Goal: Task Accomplishment & Management: Manage account settings

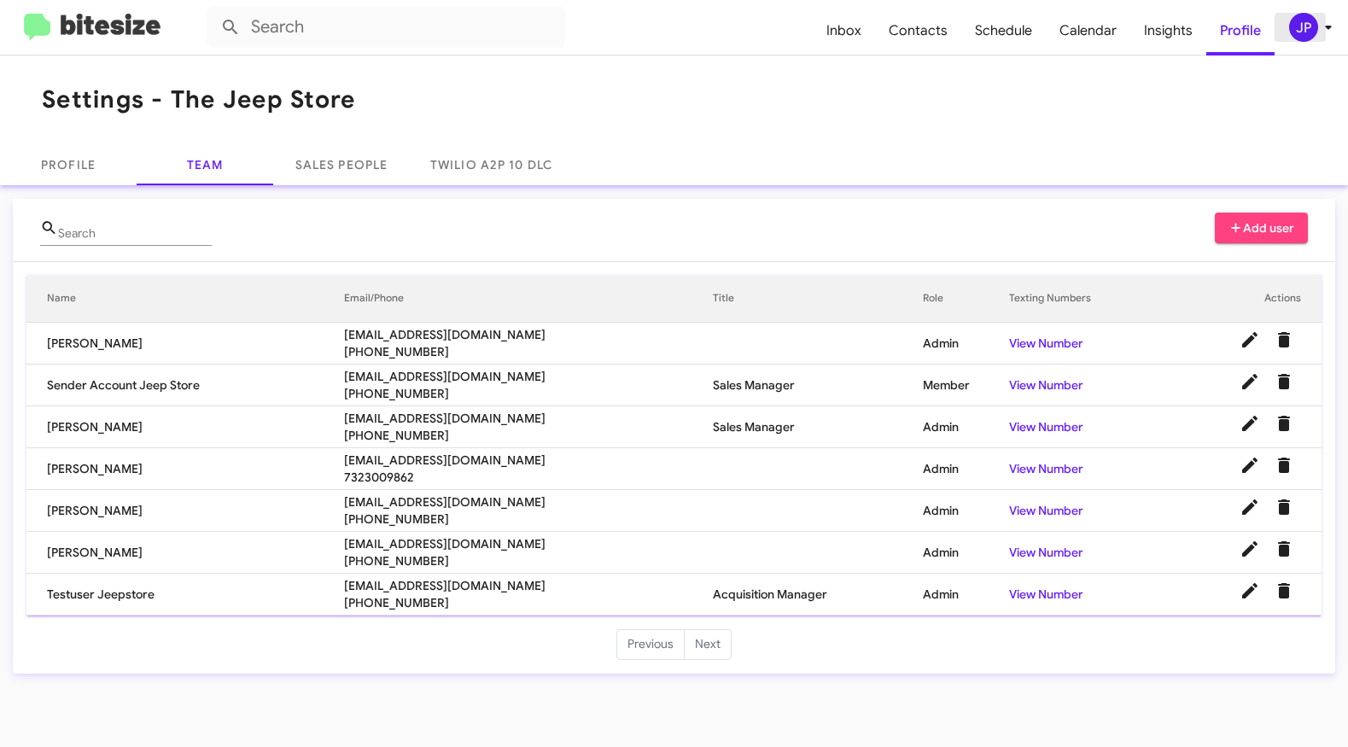
click at [1294, 28] on div "JP" at bounding box center [1303, 27] width 29 height 29
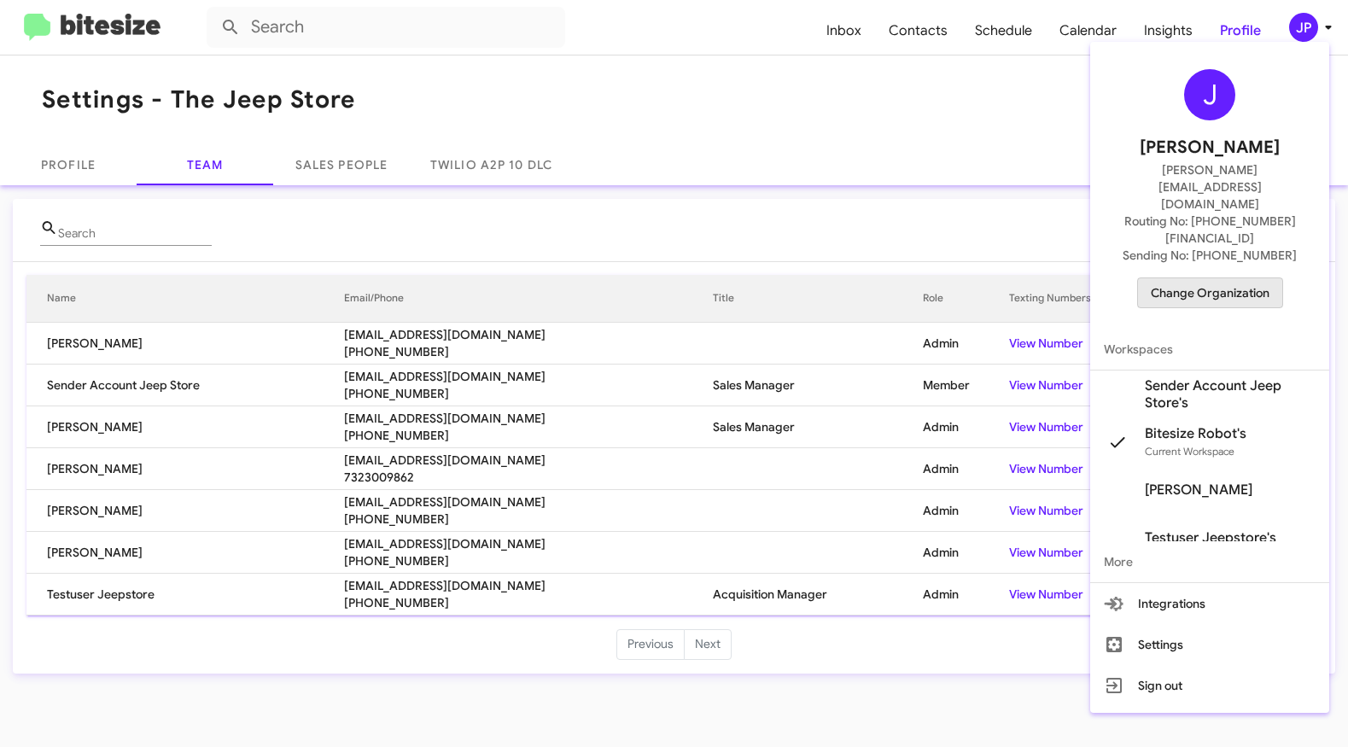
click at [1262, 278] on span "Change Organization" at bounding box center [1210, 292] width 119 height 29
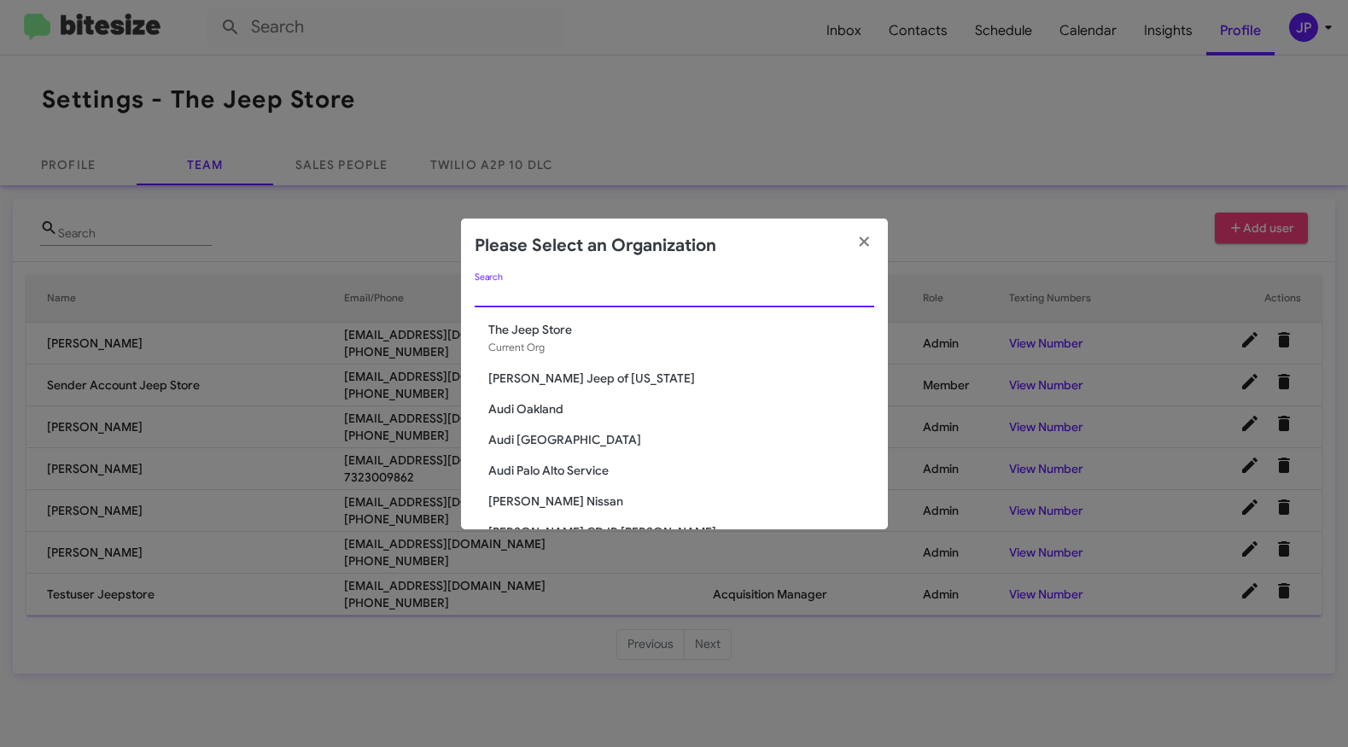
click at [781, 298] on input "Search" at bounding box center [674, 295] width 399 height 14
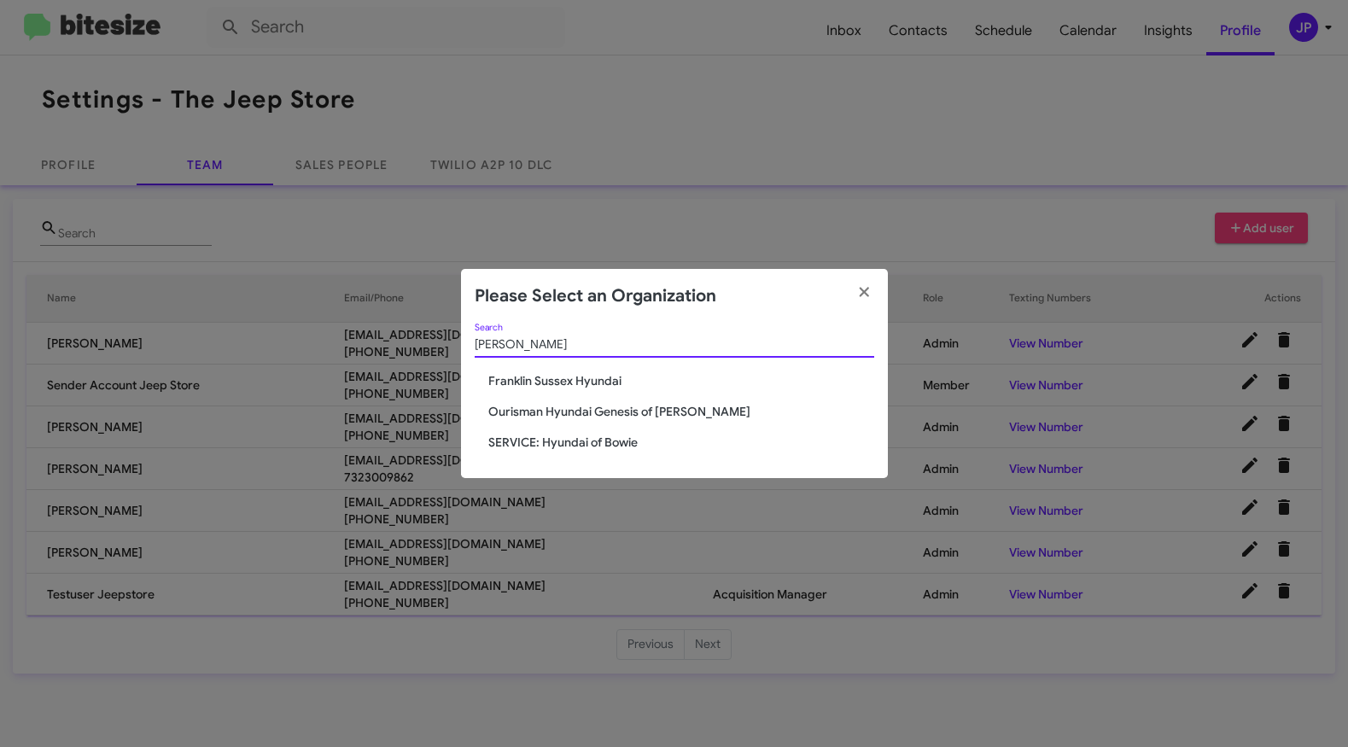
type input "[PERSON_NAME]"
click at [615, 380] on span "Franklin Sussex Hyundai" at bounding box center [681, 380] width 386 height 17
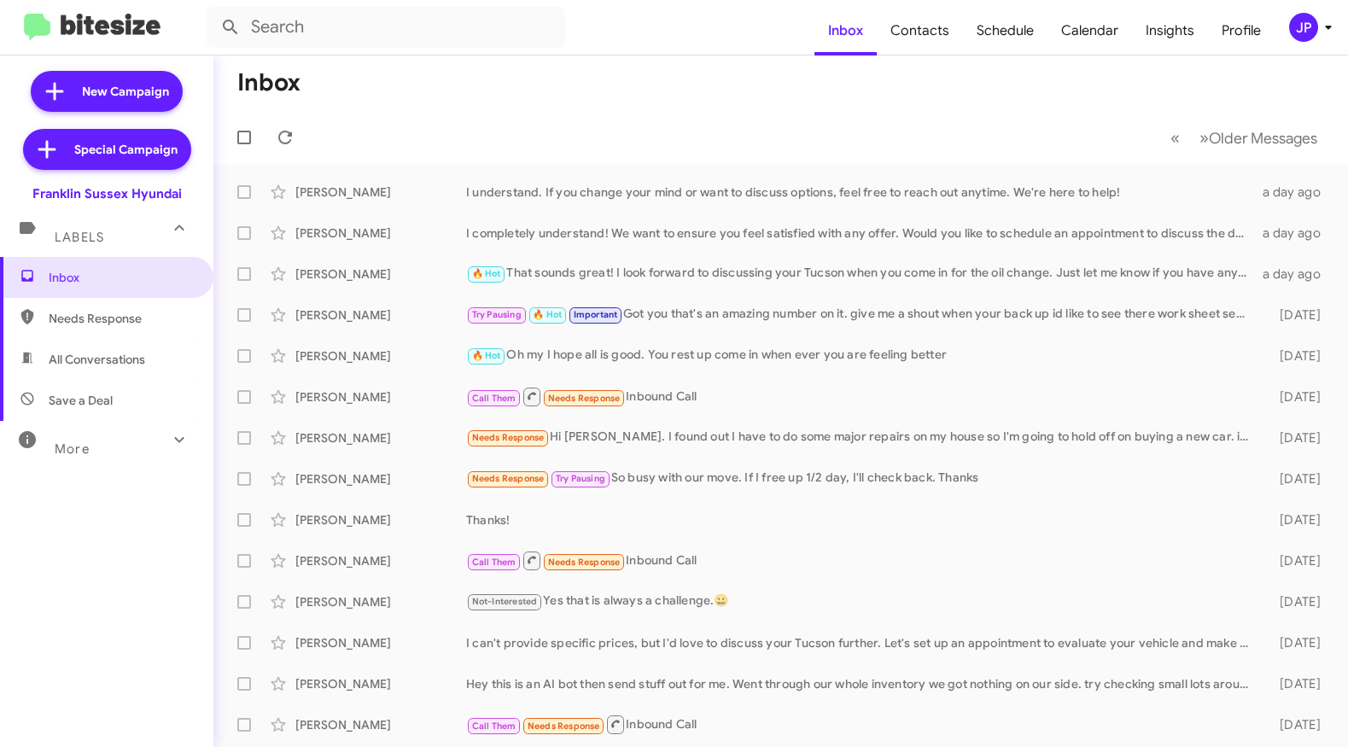
click at [1292, 31] on div "JP" at bounding box center [1303, 27] width 29 height 29
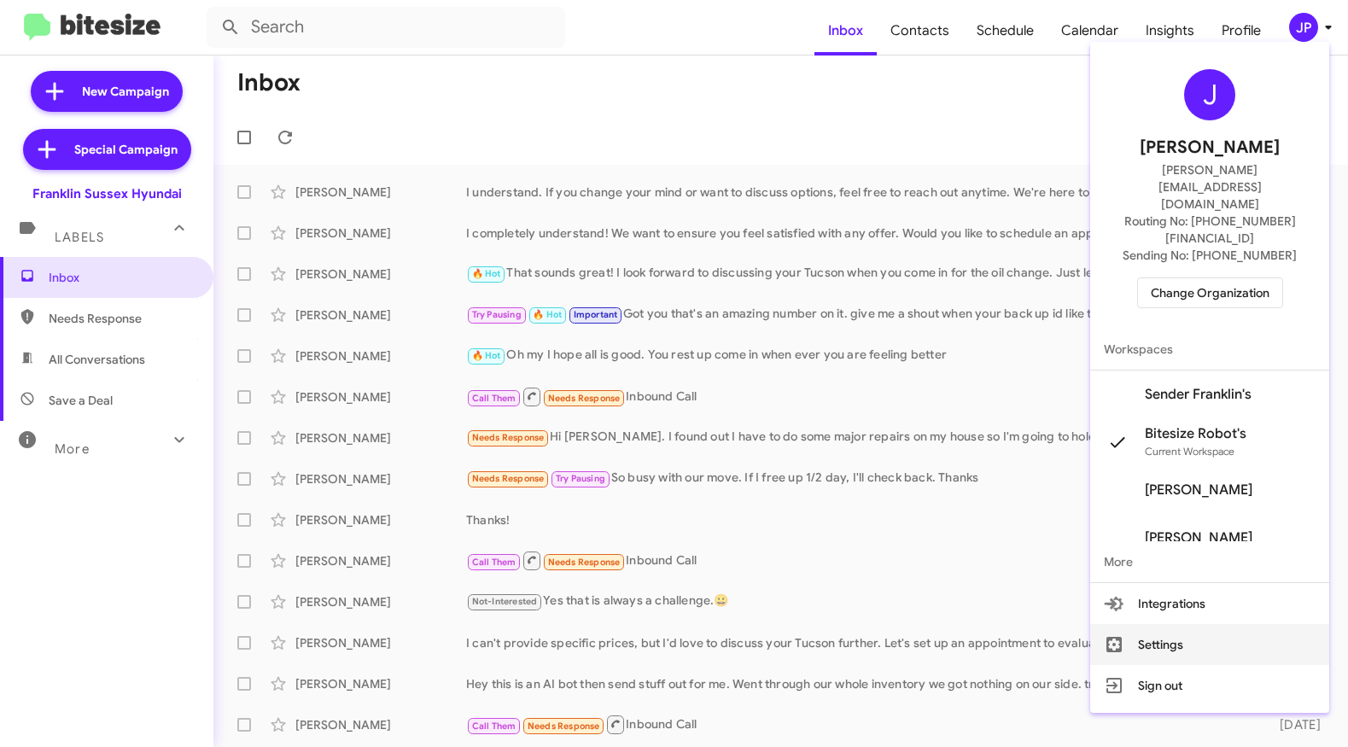
click at [1192, 624] on button "Settings" at bounding box center [1209, 644] width 239 height 41
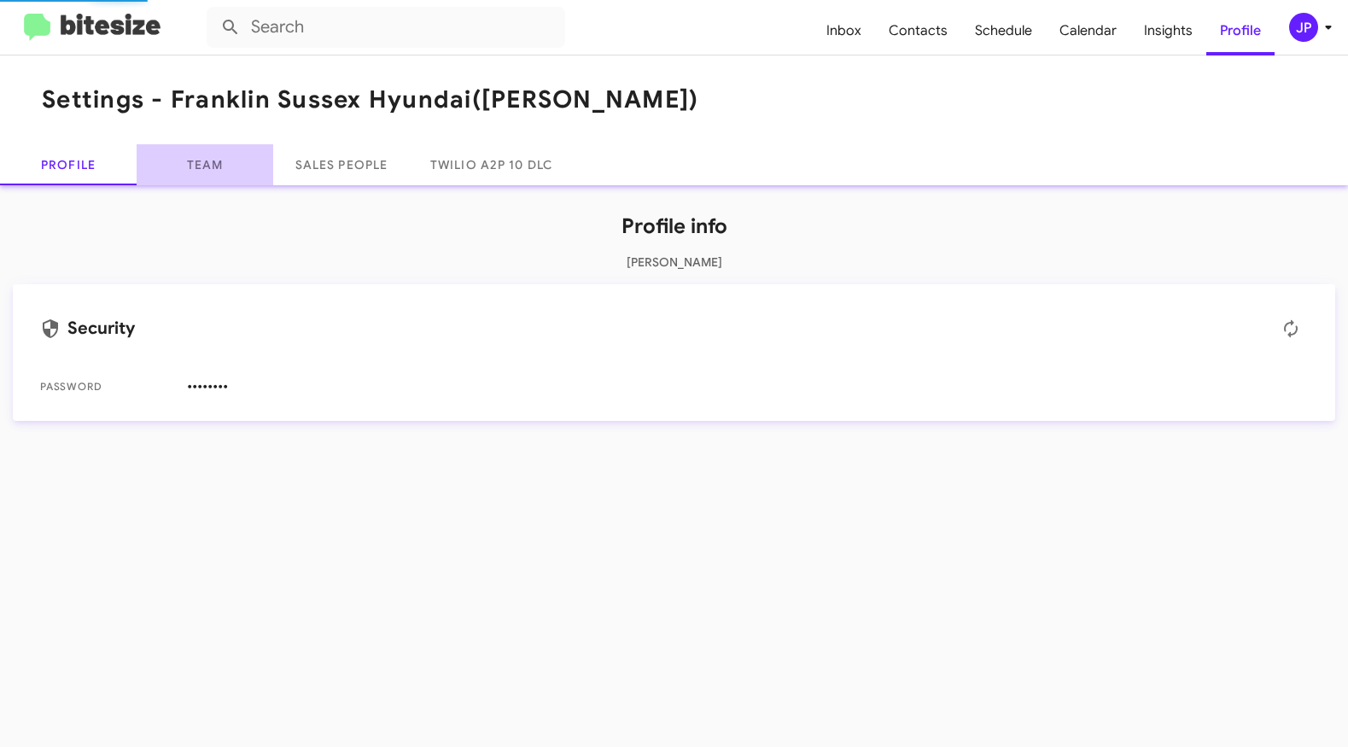
click at [196, 174] on link "Team" at bounding box center [205, 164] width 137 height 41
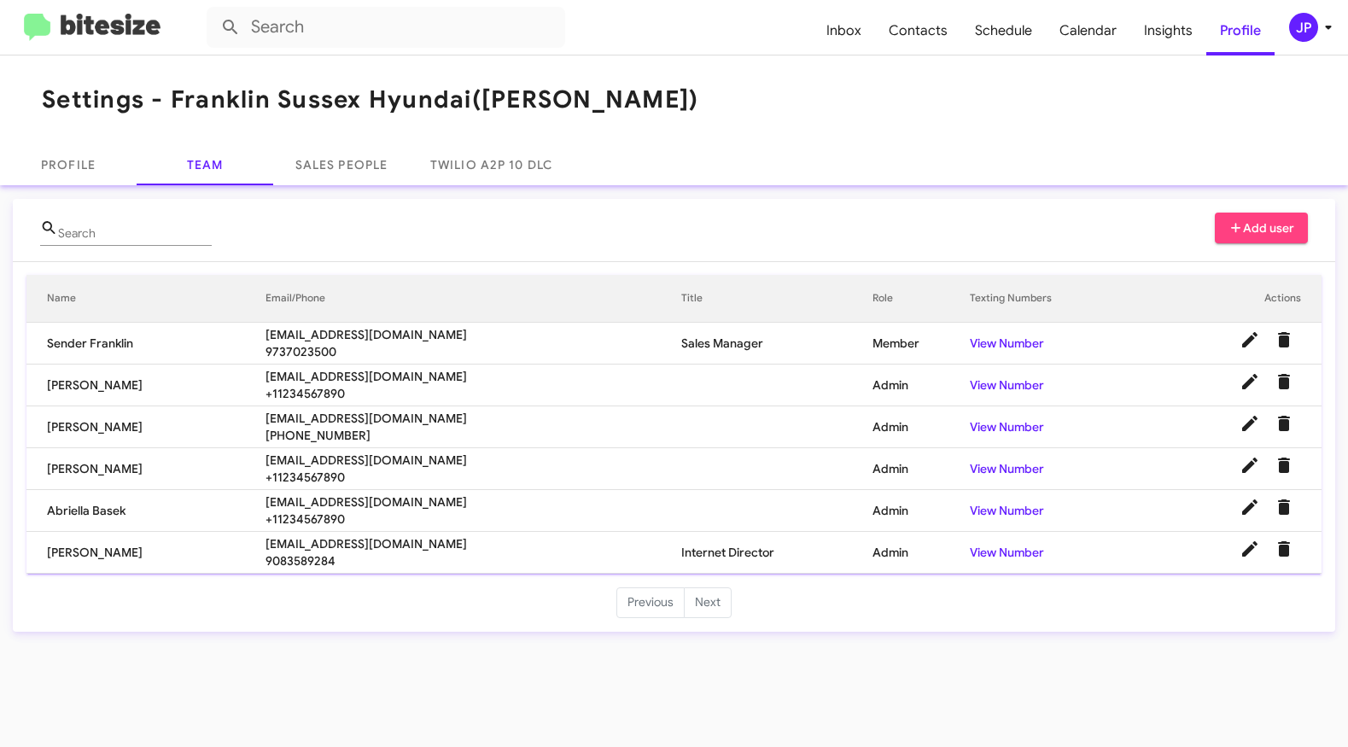
click at [1298, 226] on button "Add user" at bounding box center [1262, 228] width 94 height 31
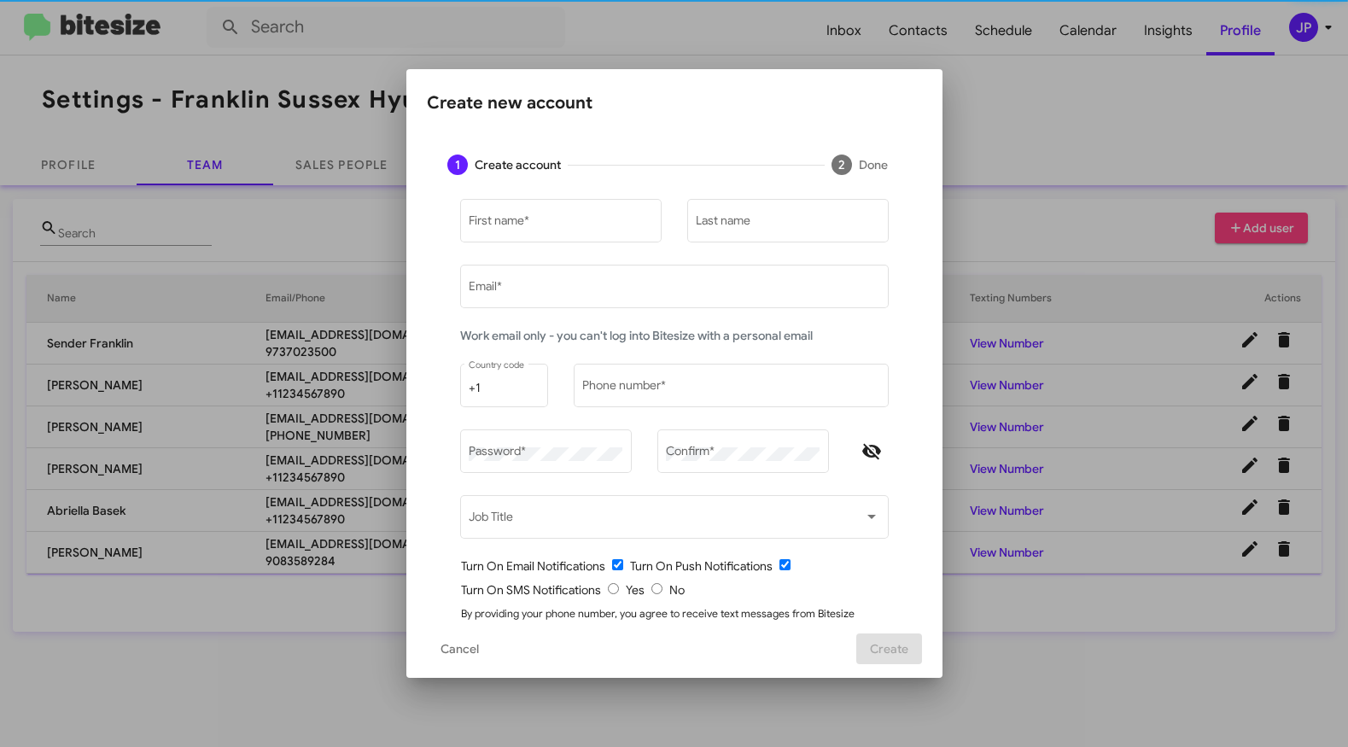
type input "[PERSON_NAME][EMAIL_ADDRESS][DOMAIN_NAME]"
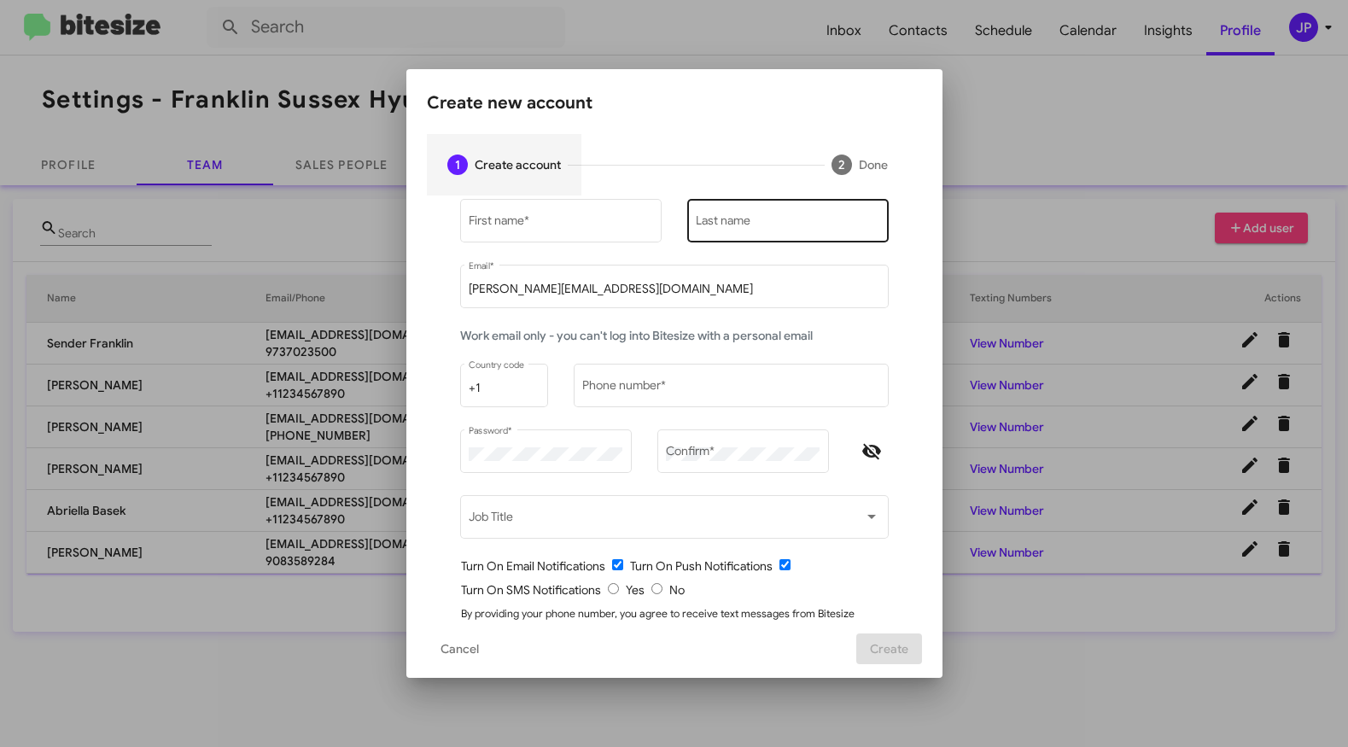
click at [721, 213] on div "Last name" at bounding box center [788, 218] width 184 height 47
click at [720, 216] on div "Last name" at bounding box center [788, 218] width 184 height 47
paste input "Greifelt"
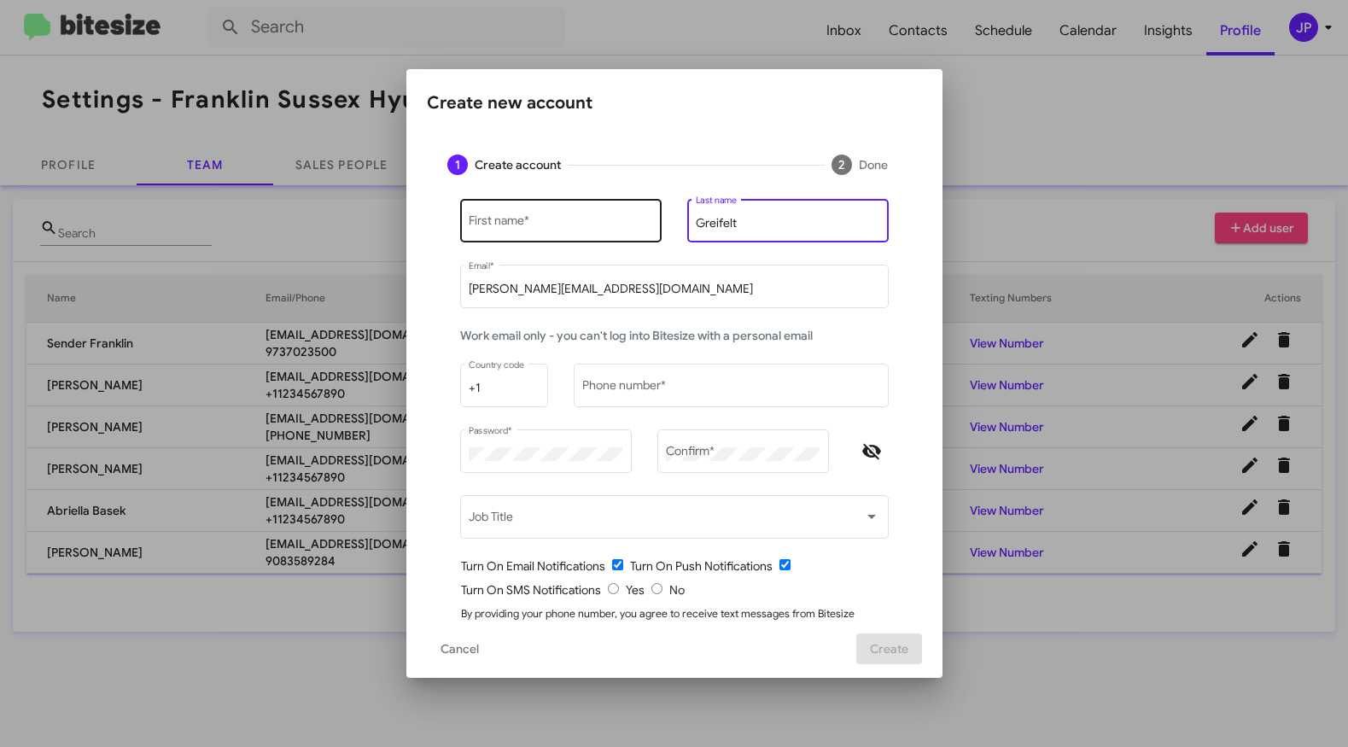
type input "Greifelt"
click at [595, 233] on div "First name *" at bounding box center [561, 218] width 184 height 47
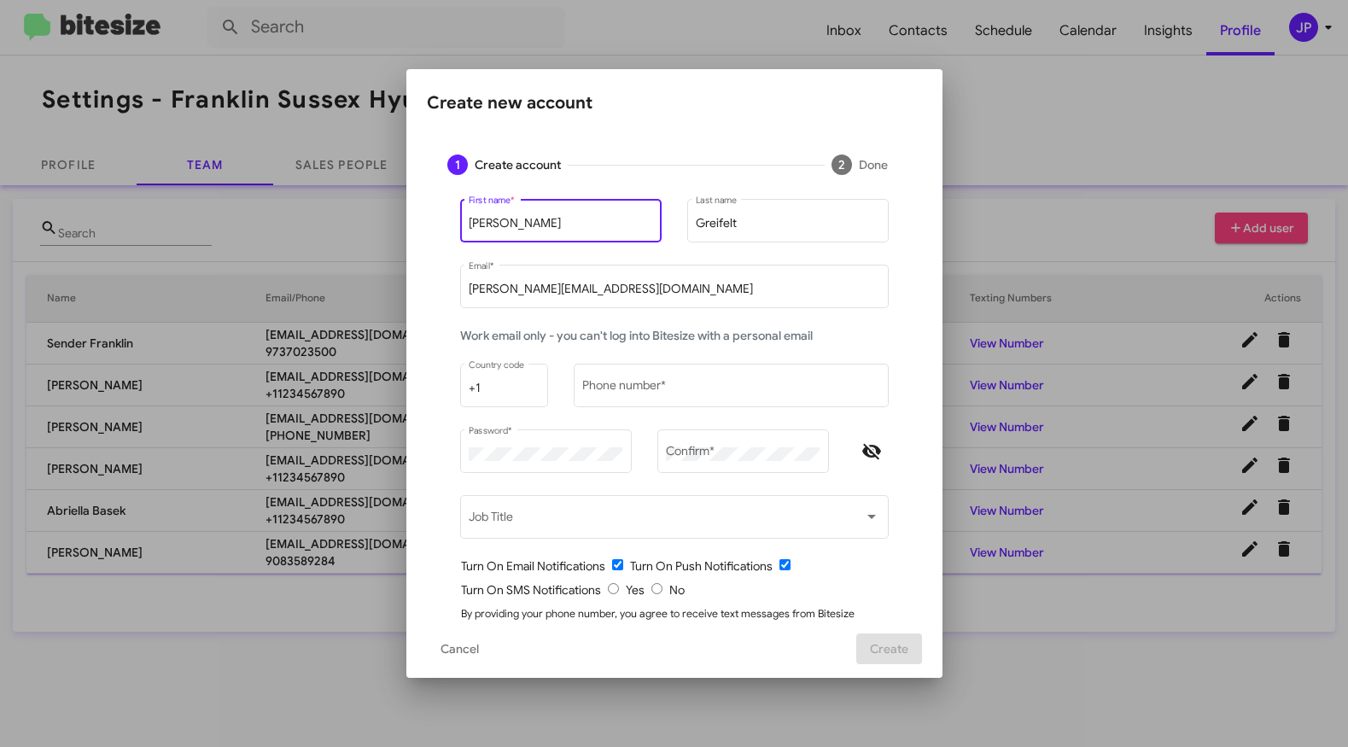
type input "Emily"
click at [530, 289] on input "[PERSON_NAME][EMAIL_ADDRESS][DOMAIN_NAME]" at bounding box center [674, 290] width 411 height 14
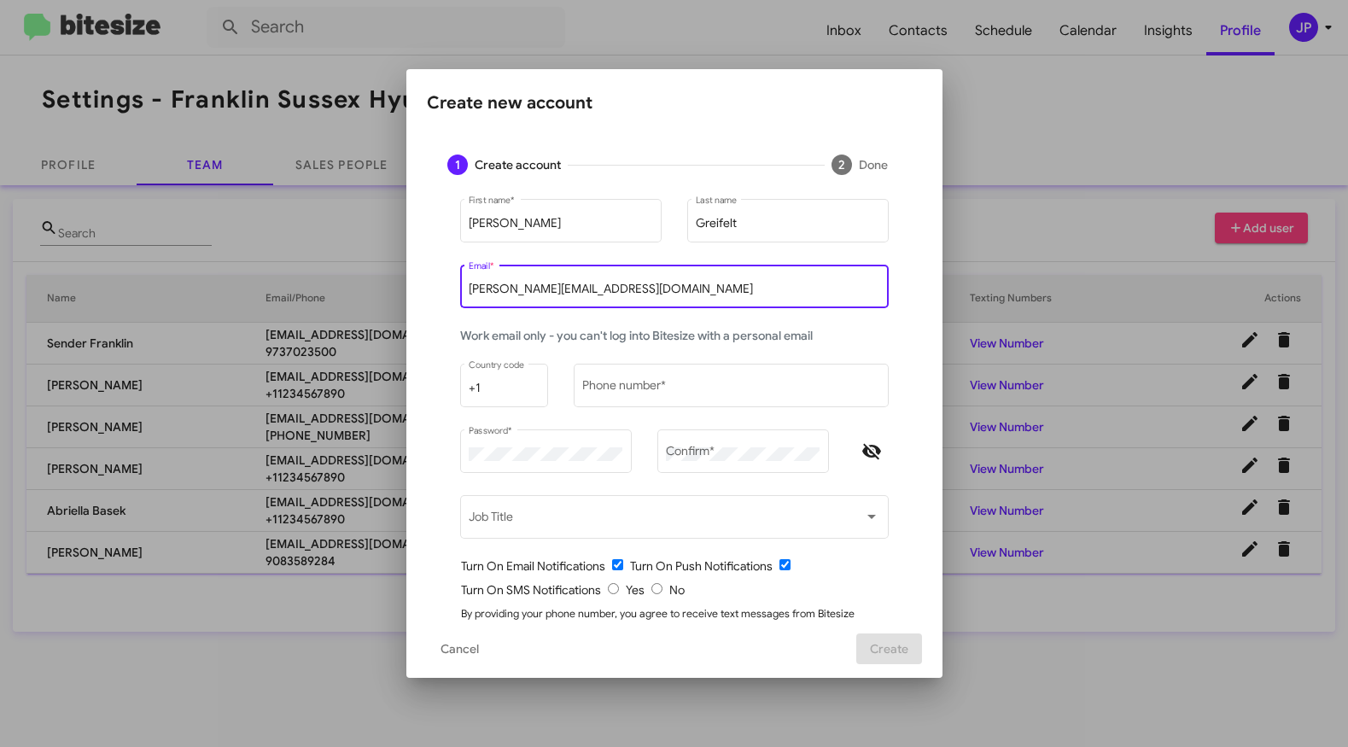
click at [530, 289] on input "[PERSON_NAME][EMAIL_ADDRESS][DOMAIN_NAME]" at bounding box center [674, 290] width 411 height 14
paste input "egreifelt@nielsenautos.com"
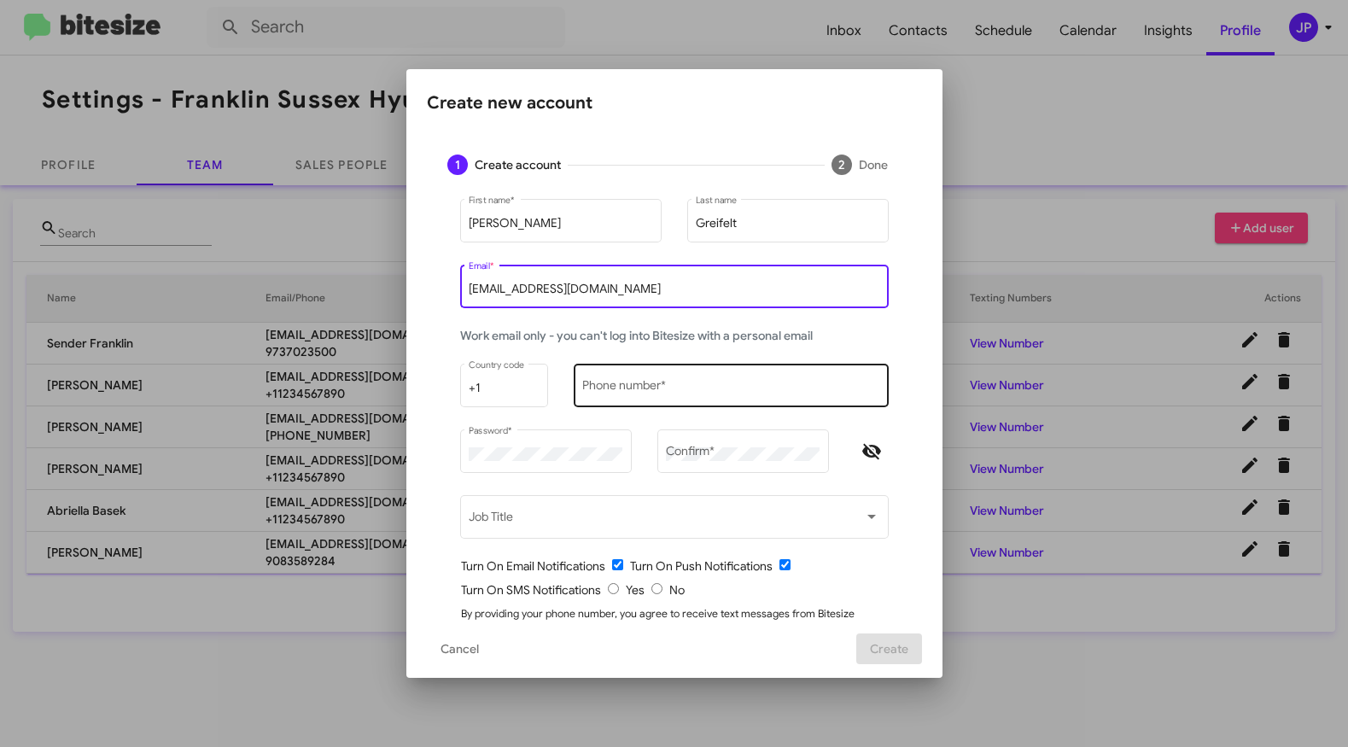
type input "egreifelt@nielsenautos.com"
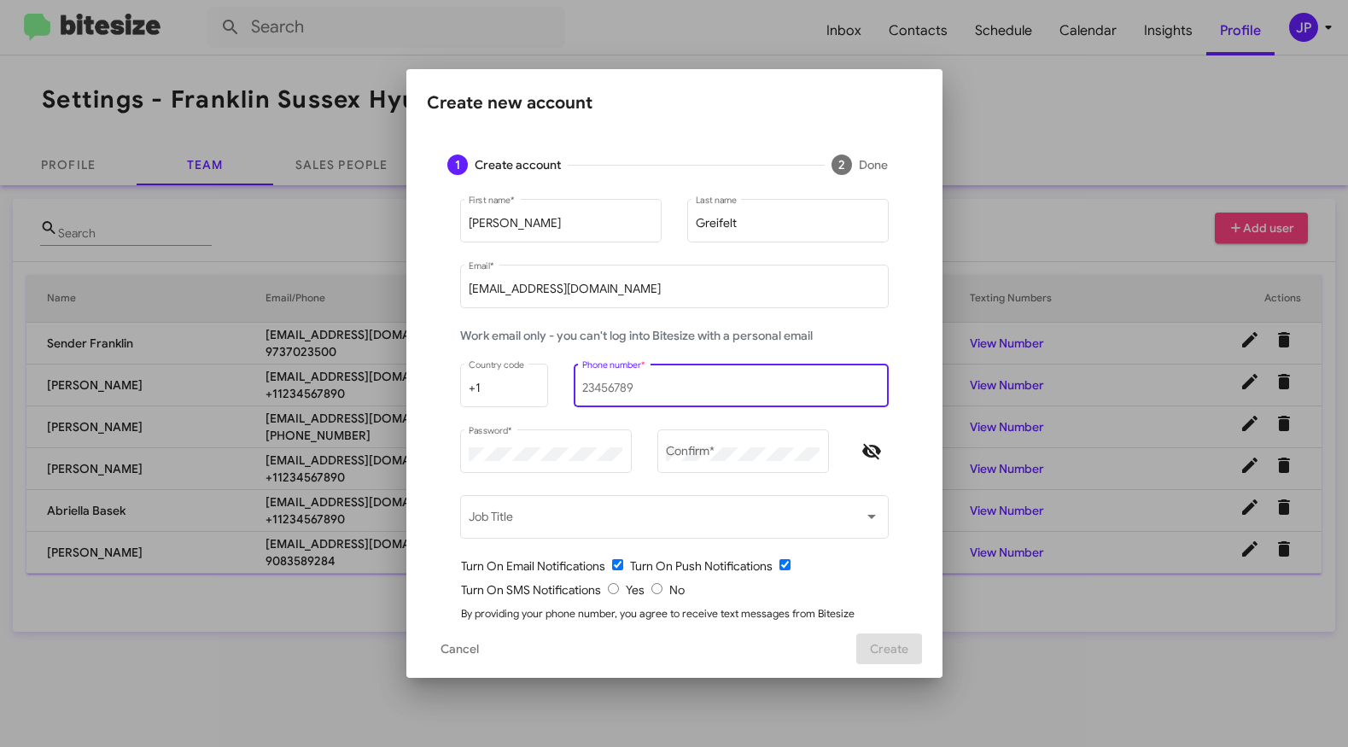
click at [662, 383] on input "Phone number *" at bounding box center [730, 389] width 297 height 14
type input "1234567890"
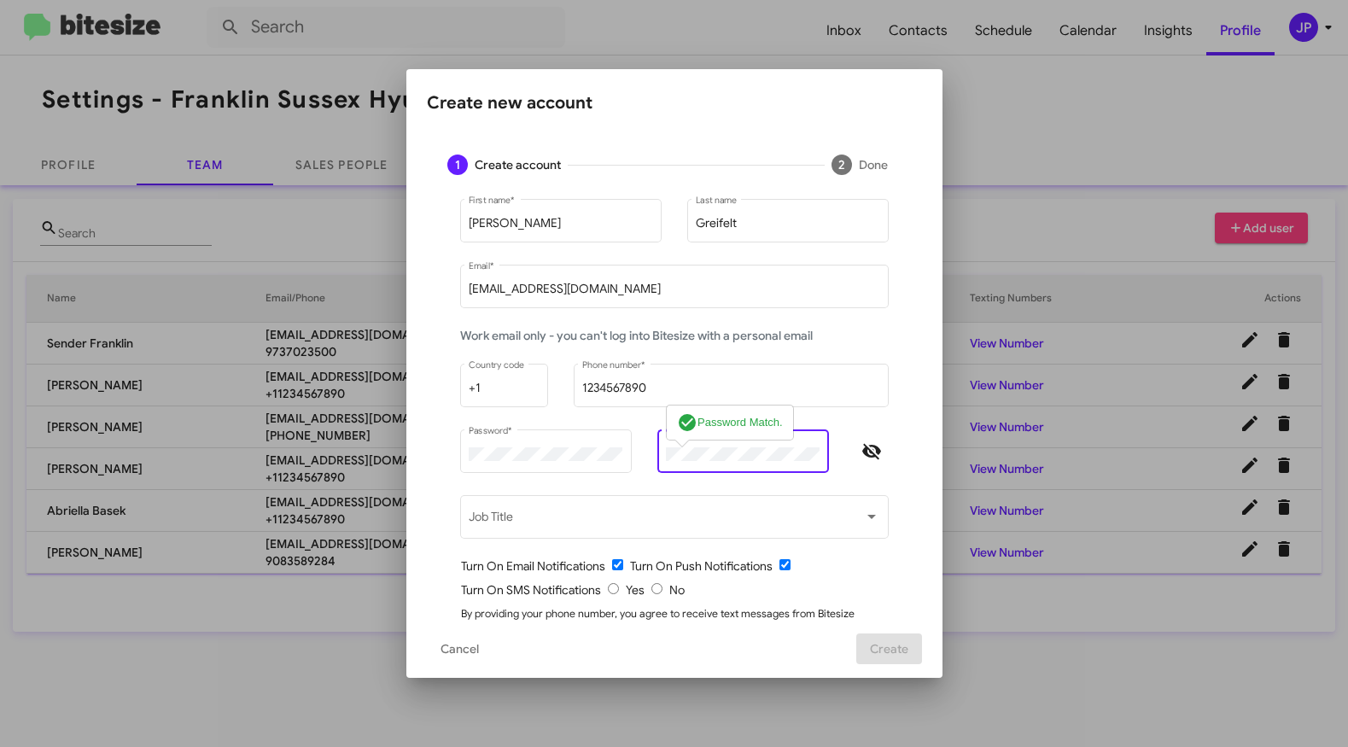
click at [871, 454] on icon "Hide password" at bounding box center [871, 451] width 20 height 20
click at [651, 592] on input "radio" at bounding box center [656, 588] width 11 height 11
radio input "true"
click at [894, 608] on div "By providing your phone number, you agree to receive text messages from Bitesiz…" at bounding box center [681, 639] width 440 height 68
click at [873, 657] on button "Create" at bounding box center [889, 648] width 66 height 31
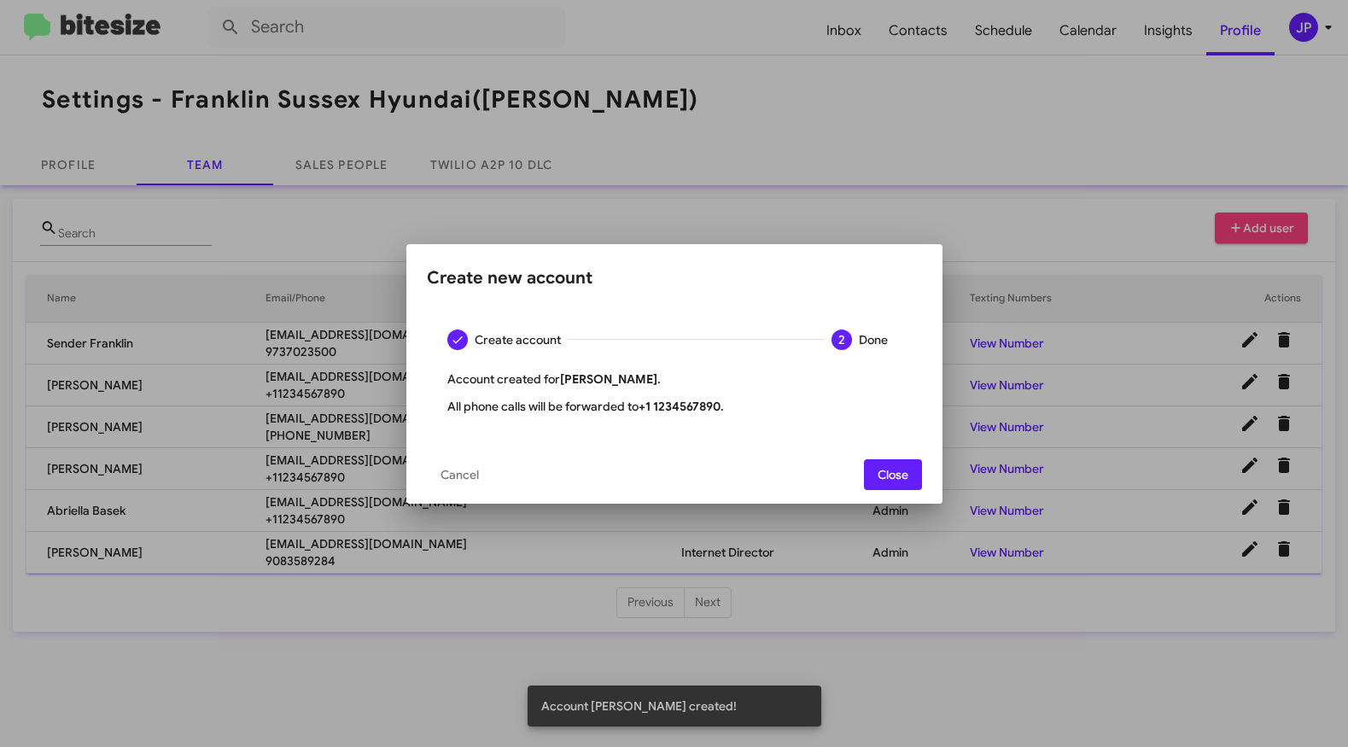
click at [899, 474] on span "Close" at bounding box center [892, 474] width 31 height 31
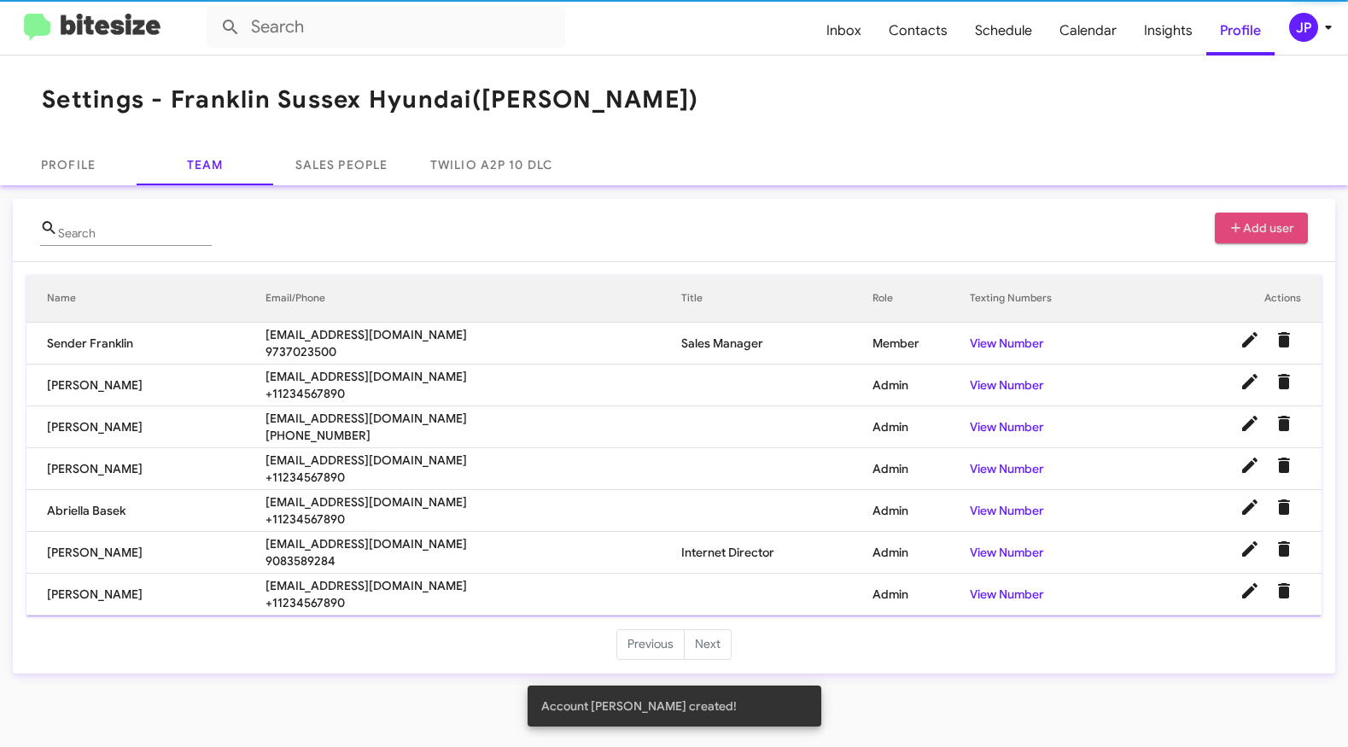
click at [1250, 234] on span "Add user" at bounding box center [1261, 228] width 67 height 31
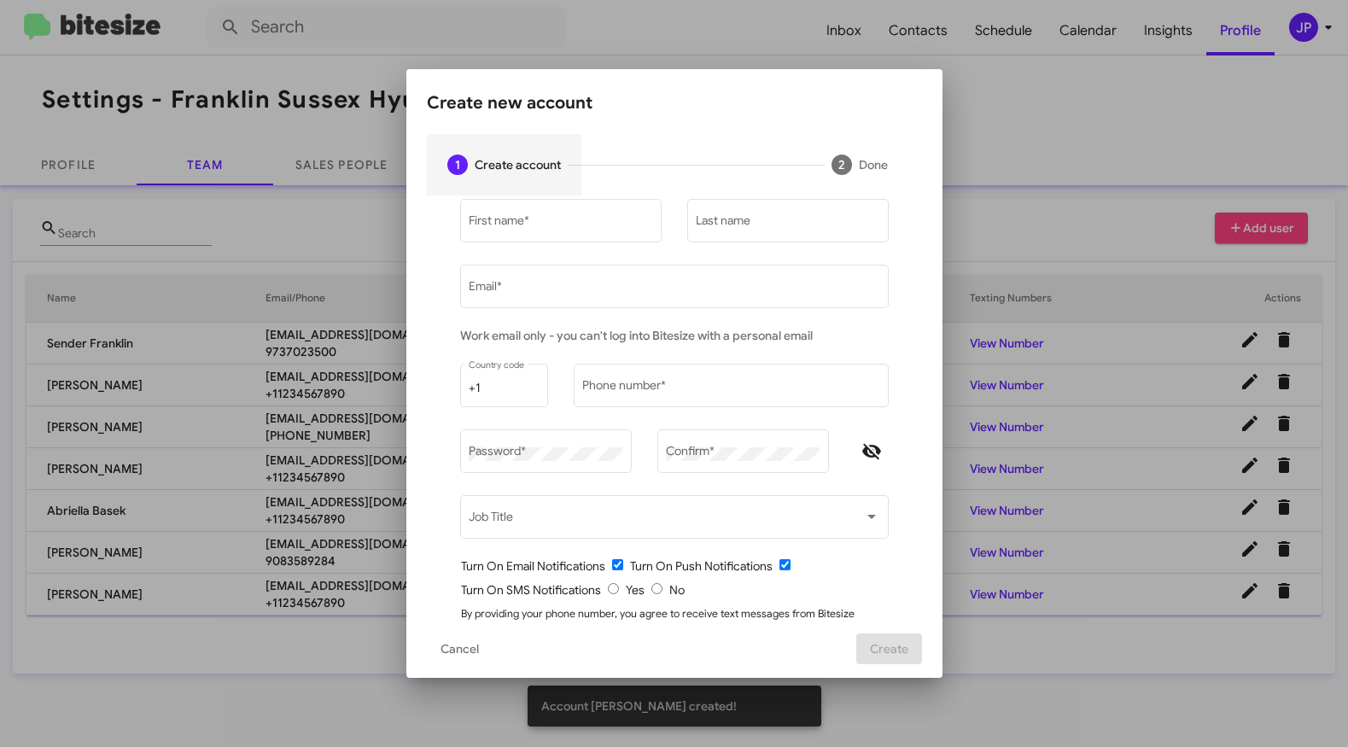
type input "[PERSON_NAME][EMAIL_ADDRESS][DOMAIN_NAME]"
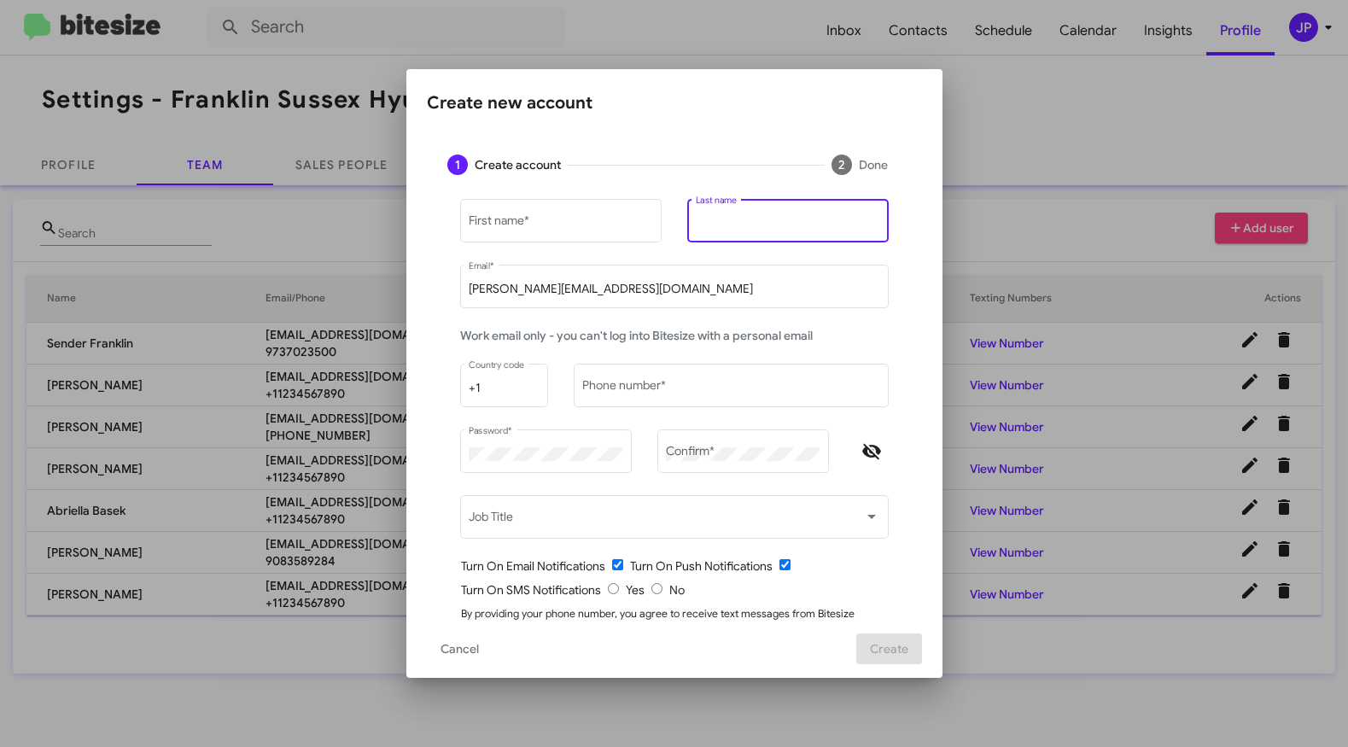
click at [719, 227] on input "Last name" at bounding box center [788, 224] width 184 height 14
paste input "Giannantotonio"
type input "Giannantotonio"
click at [510, 248] on div "First name *" at bounding box center [560, 229] width 201 height 60
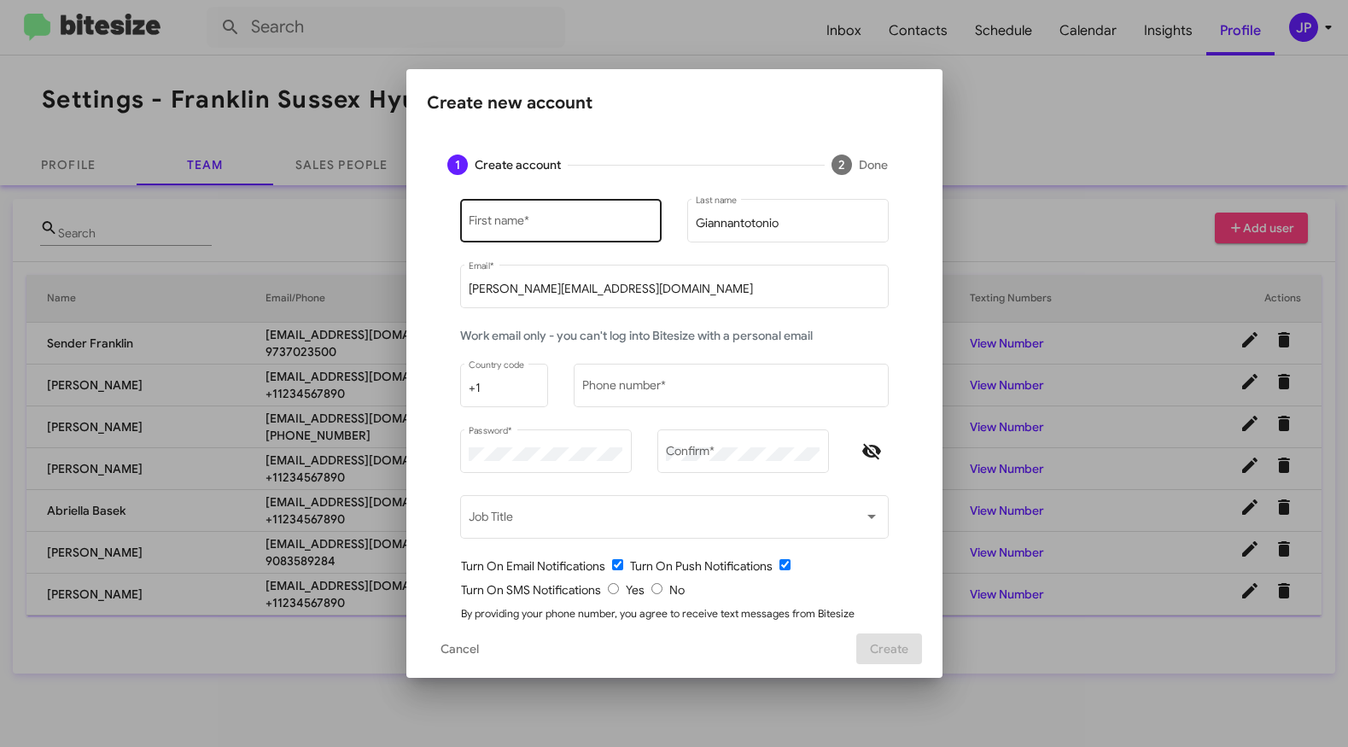
click at [520, 239] on div "First name *" at bounding box center [561, 218] width 184 height 47
type input "Nolan"
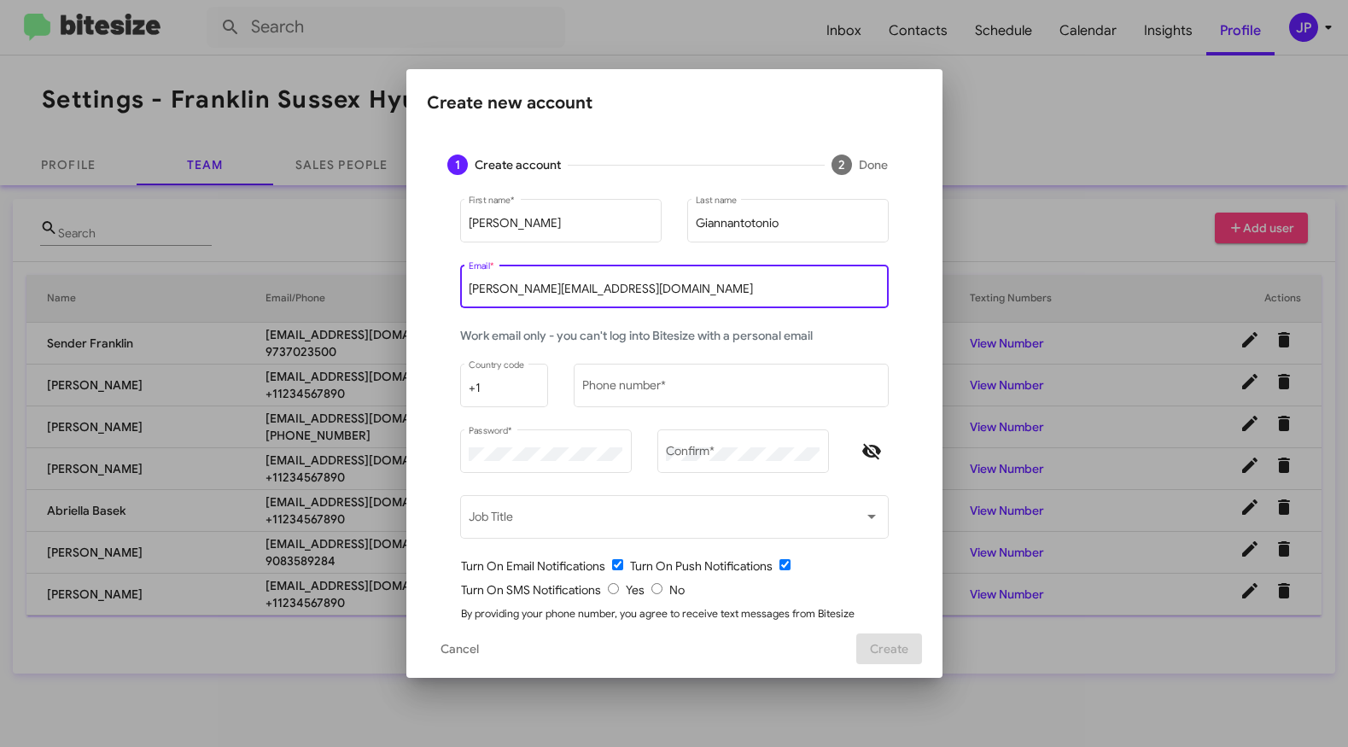
click at [548, 294] on input "[PERSON_NAME][EMAIL_ADDRESS][DOMAIN_NAME]" at bounding box center [674, 290] width 411 height 14
paste input "ngiannantonio@nielsenautos.com"
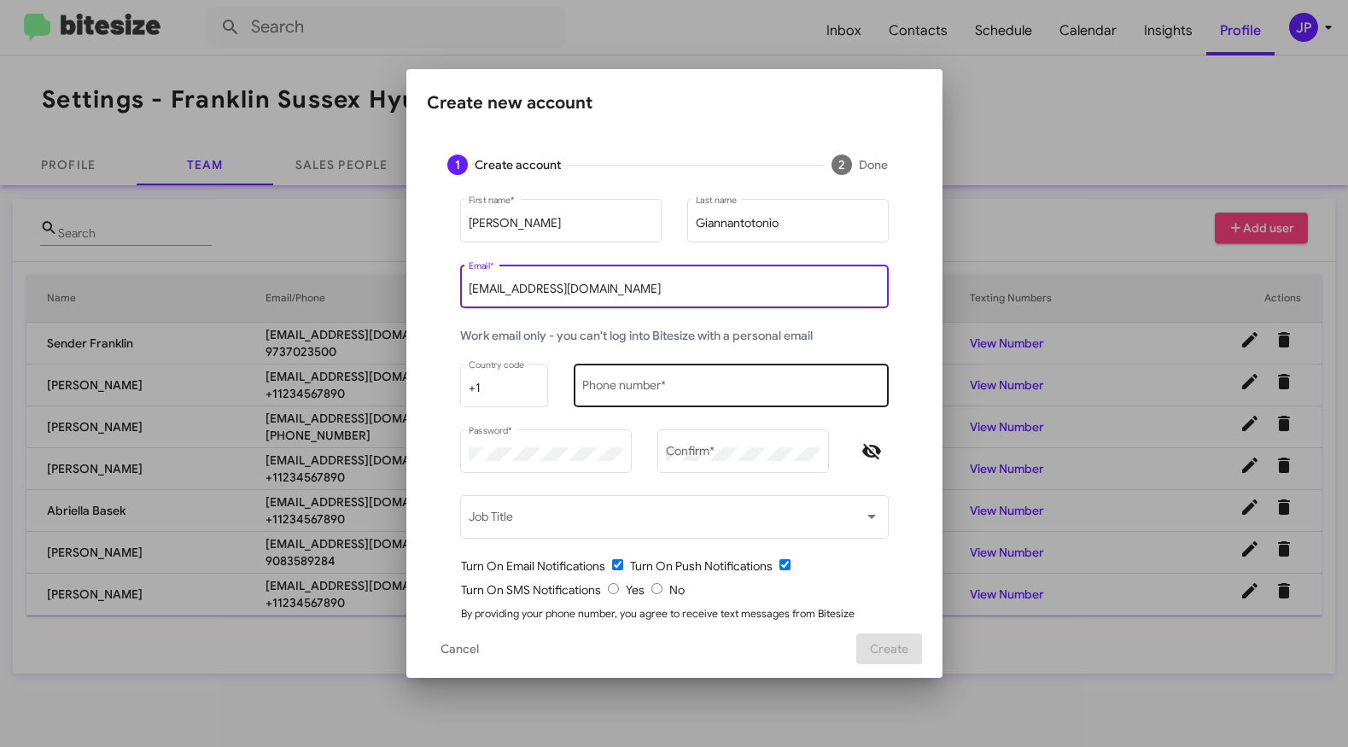
type input "ngiannantonio@nielsenautos.com"
click at [692, 397] on div "Phone number *" at bounding box center [730, 383] width 297 height 47
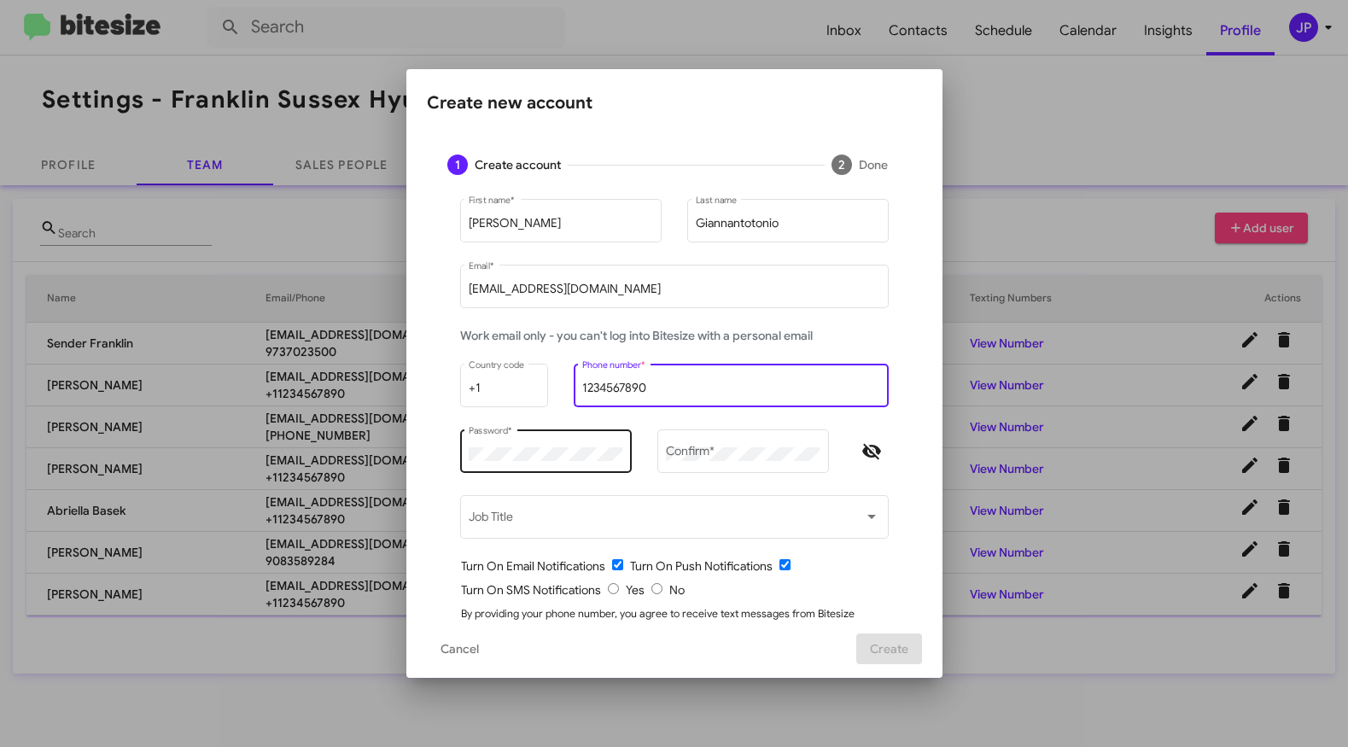
type input "1234567890"
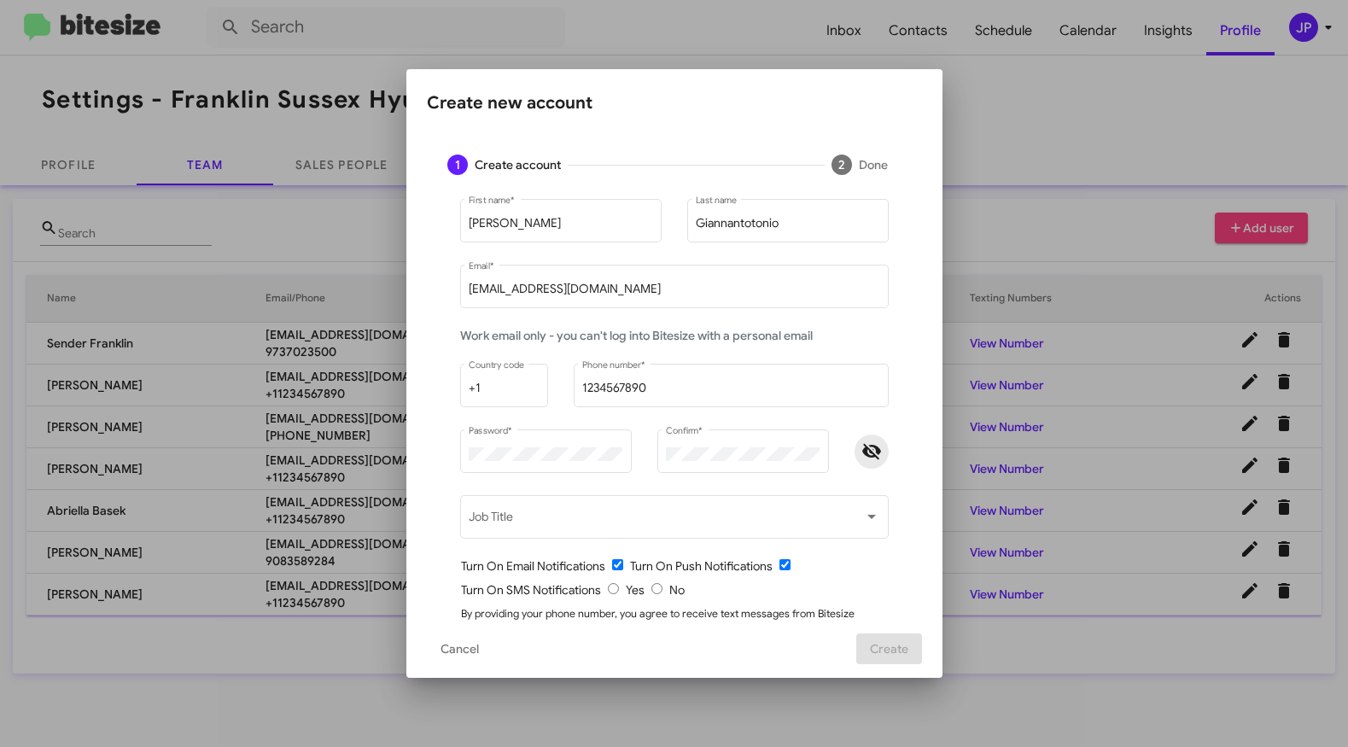
click at [875, 457] on span "Hide password" at bounding box center [871, 451] width 34 height 20
click at [651, 590] on input "radio" at bounding box center [656, 588] width 11 height 11
radio input "true"
click at [770, 591] on div "Turn On SMS Notifications Yes No" at bounding box center [681, 589] width 440 height 17
click at [889, 656] on span "Create" at bounding box center [889, 648] width 38 height 31
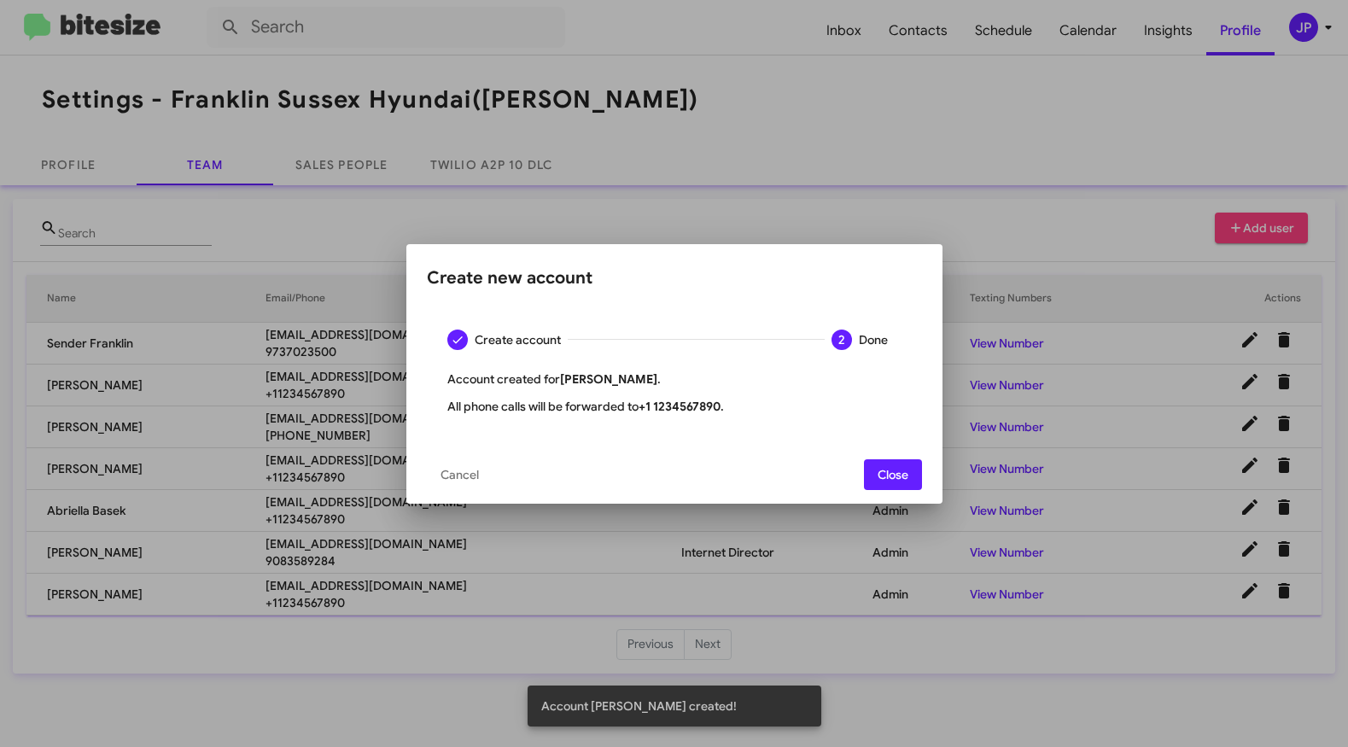
click at [882, 470] on span "Close" at bounding box center [892, 474] width 31 height 31
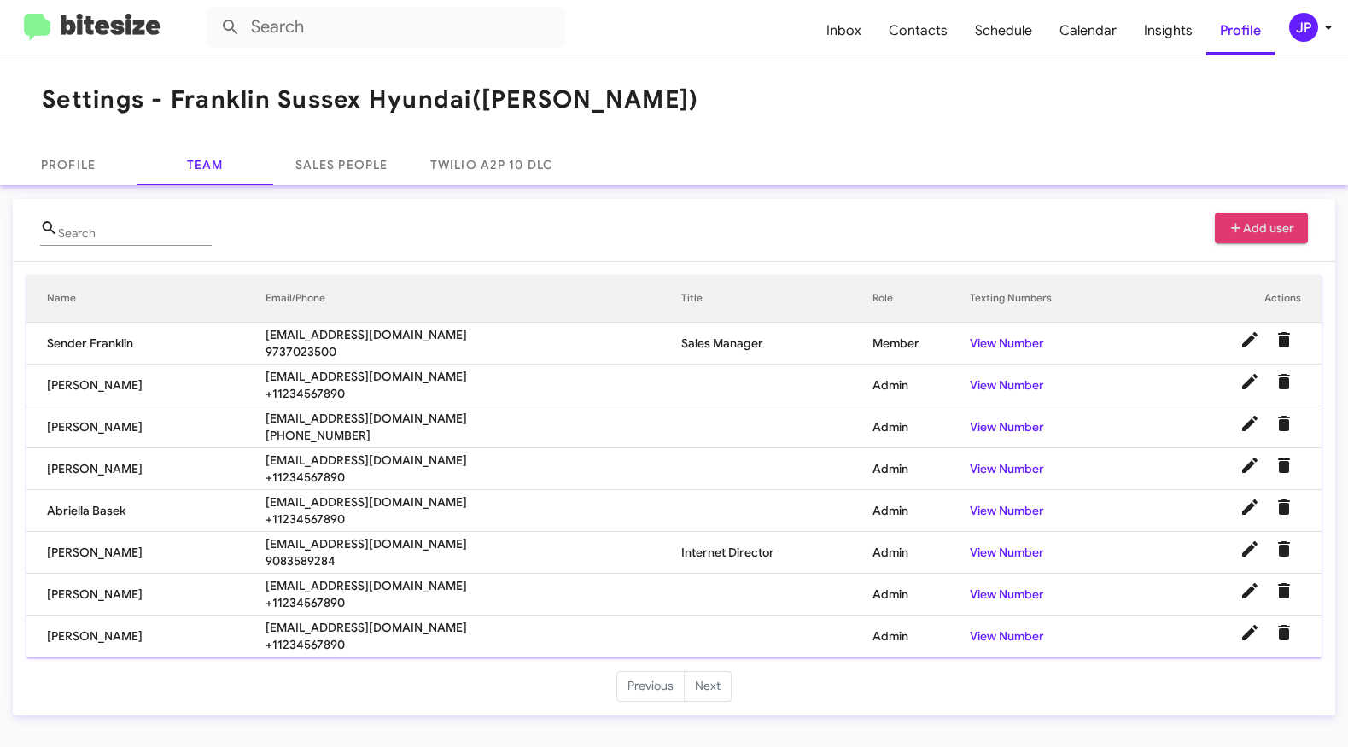
click at [1232, 236] on span "Add user" at bounding box center [1261, 228] width 67 height 31
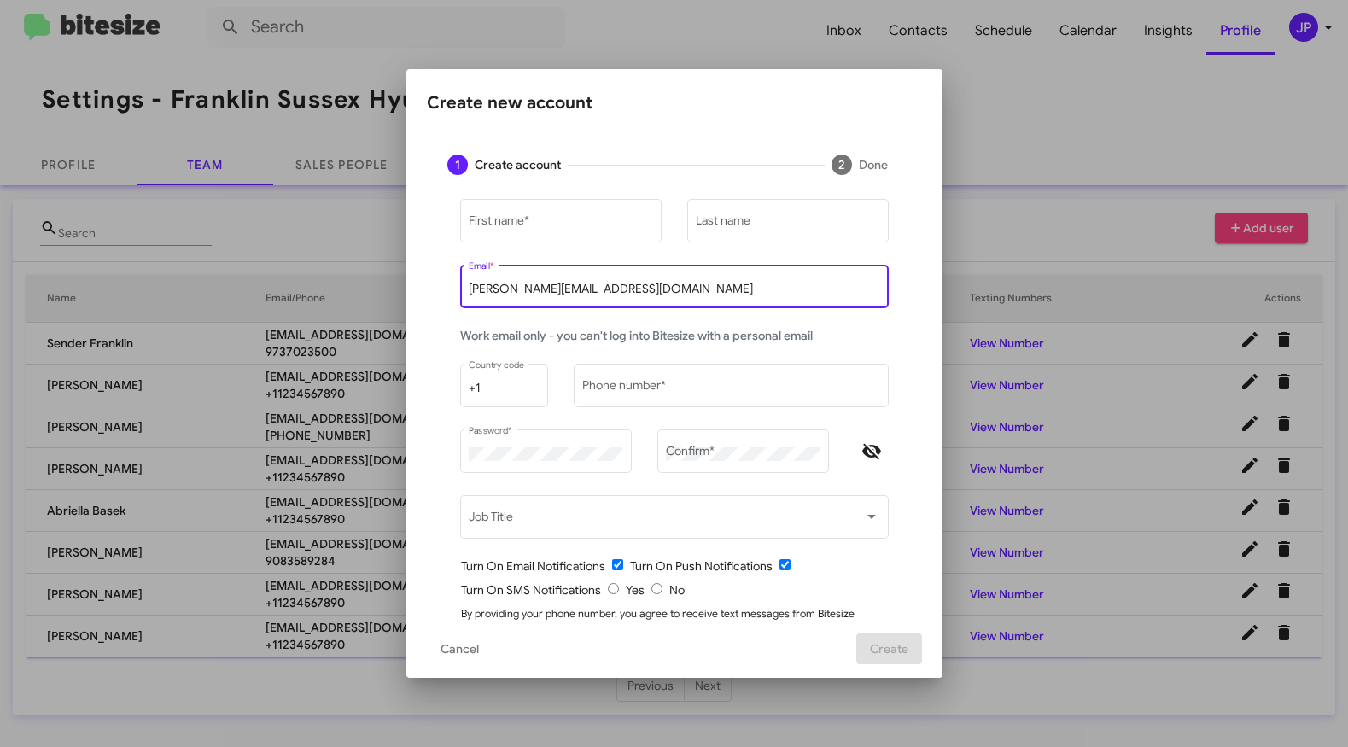
click at [651, 283] on input "[PERSON_NAME][EMAIL_ADDRESS][DOMAIN_NAME]" at bounding box center [674, 290] width 411 height 14
paste input "cmolfetto@nielsenautos.com"
type input "cmolfetto@nielsenautos.com"
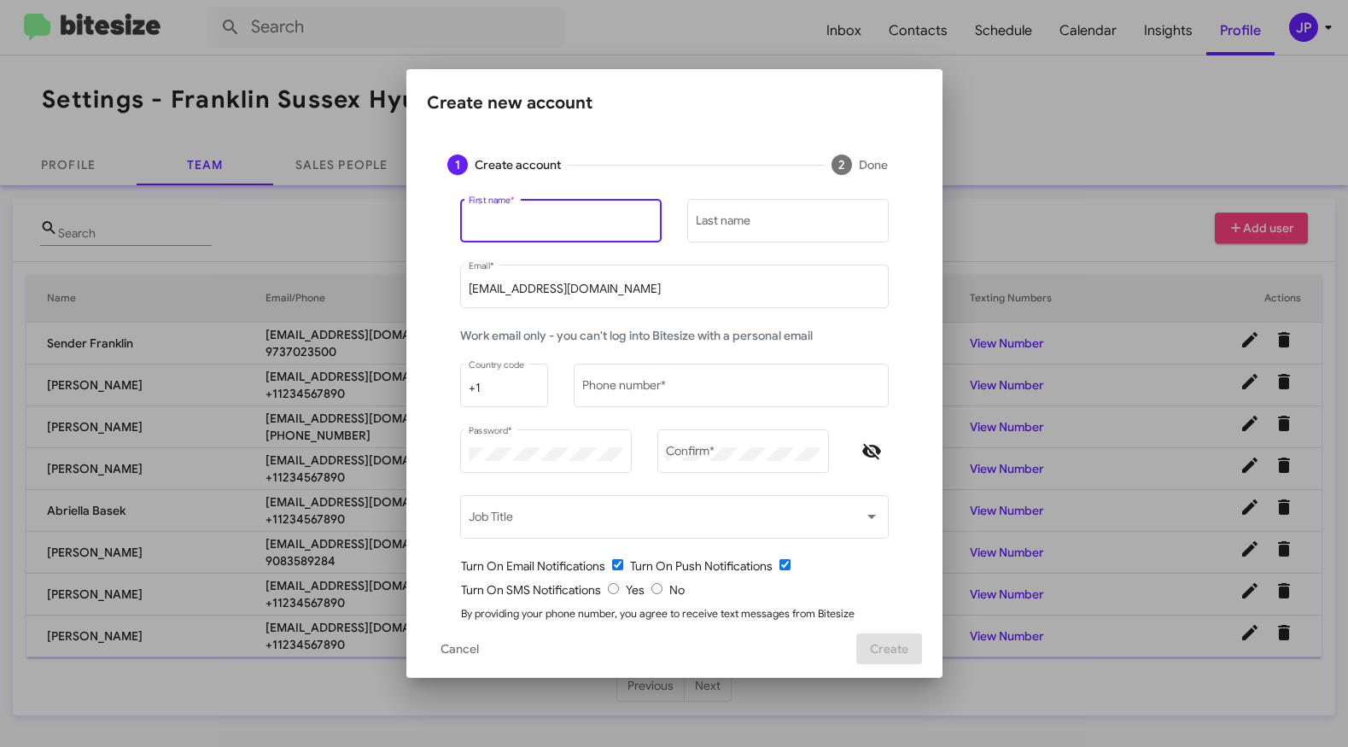
click at [572, 226] on input "First name *" at bounding box center [561, 224] width 184 height 14
type input "f"
type input "Craig"
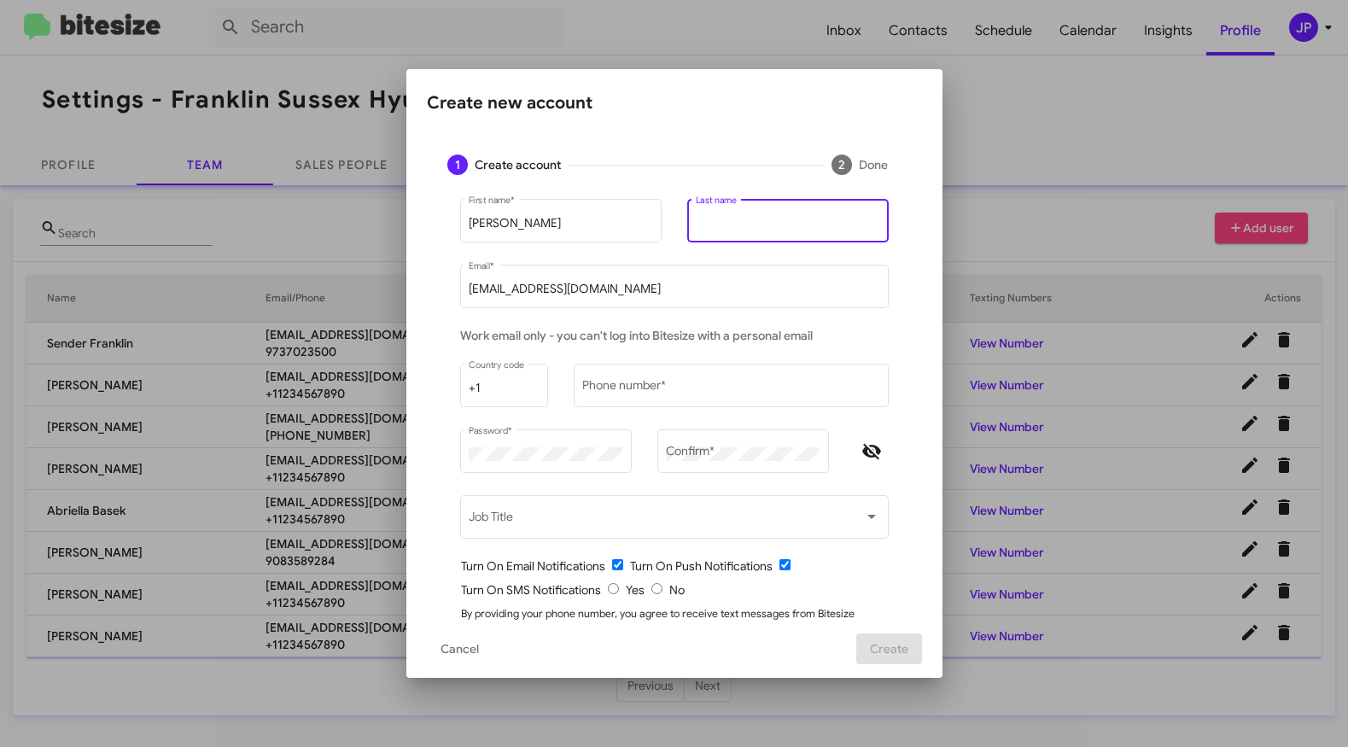
click at [708, 225] on input "Last name" at bounding box center [788, 224] width 184 height 14
paste input "Molfetto"
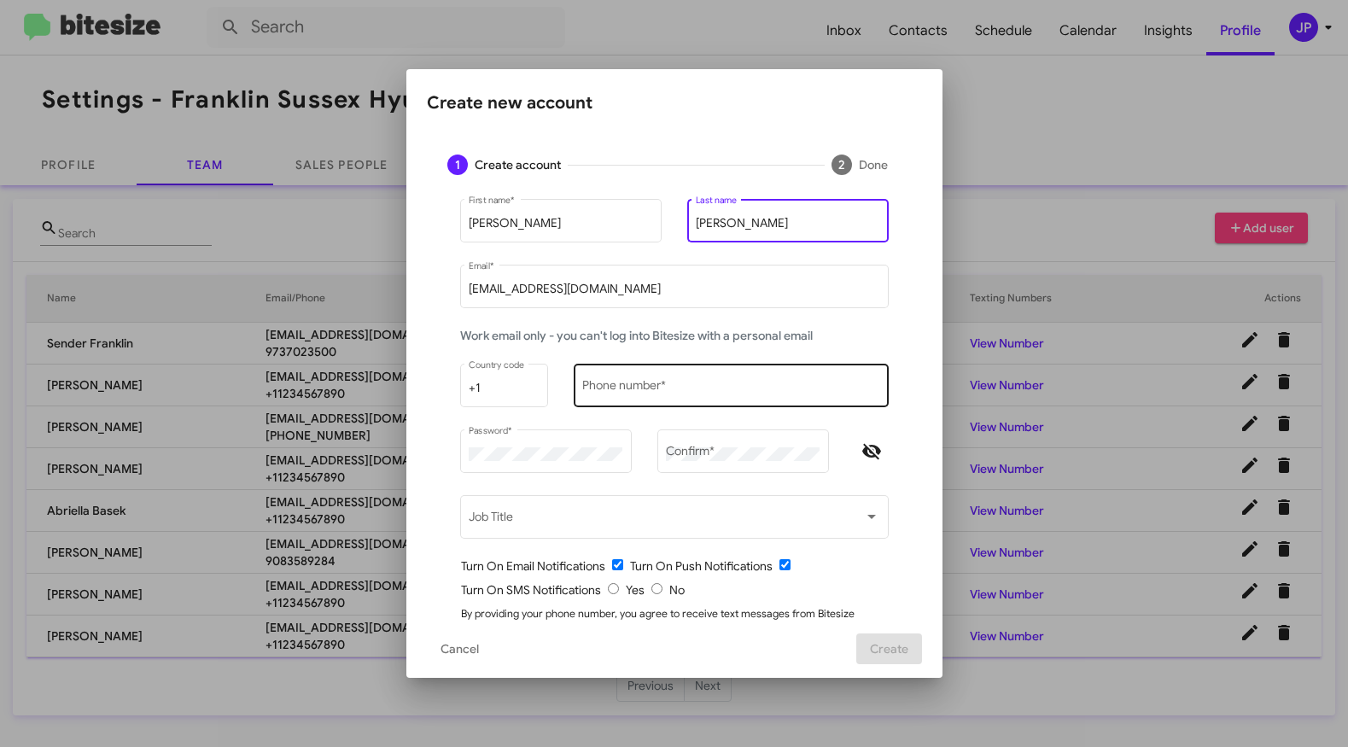
type input "Molfetto"
click at [686, 382] on input "Phone number *" at bounding box center [730, 389] width 297 height 14
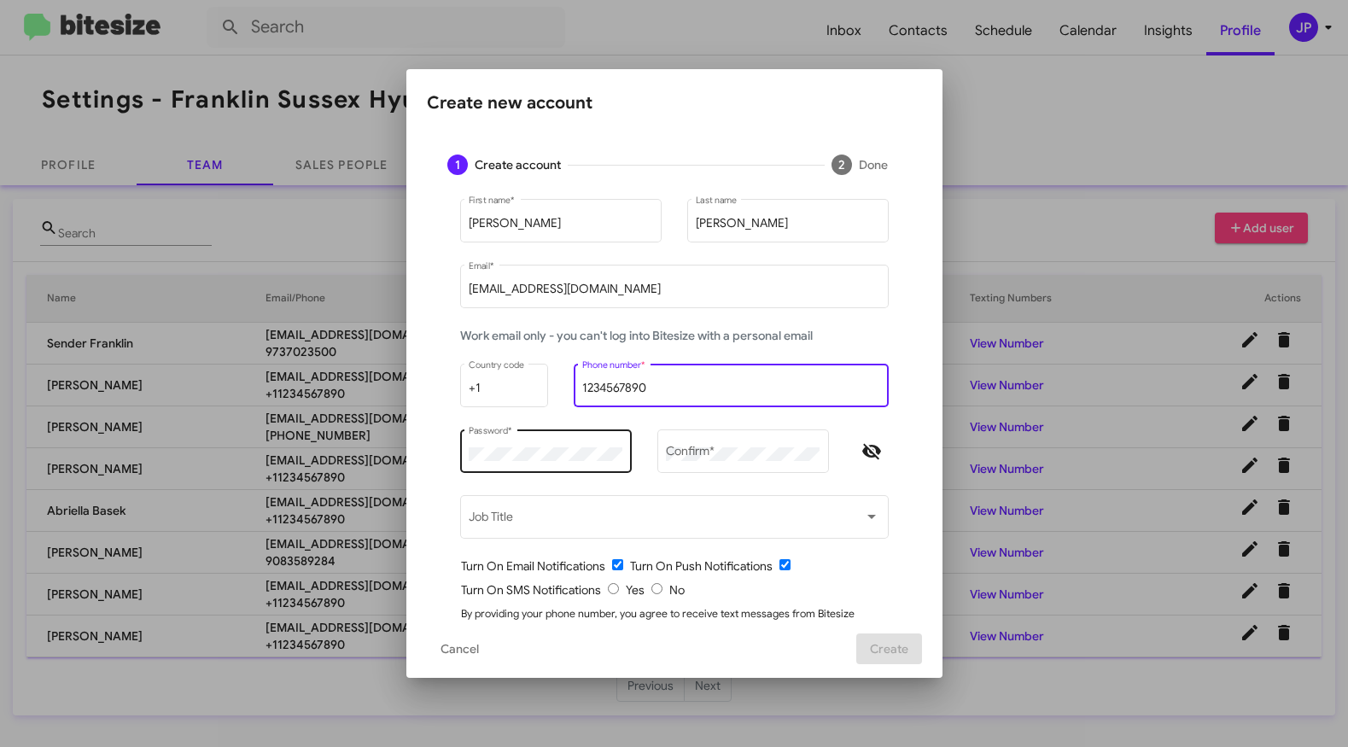
type input "1234567890"
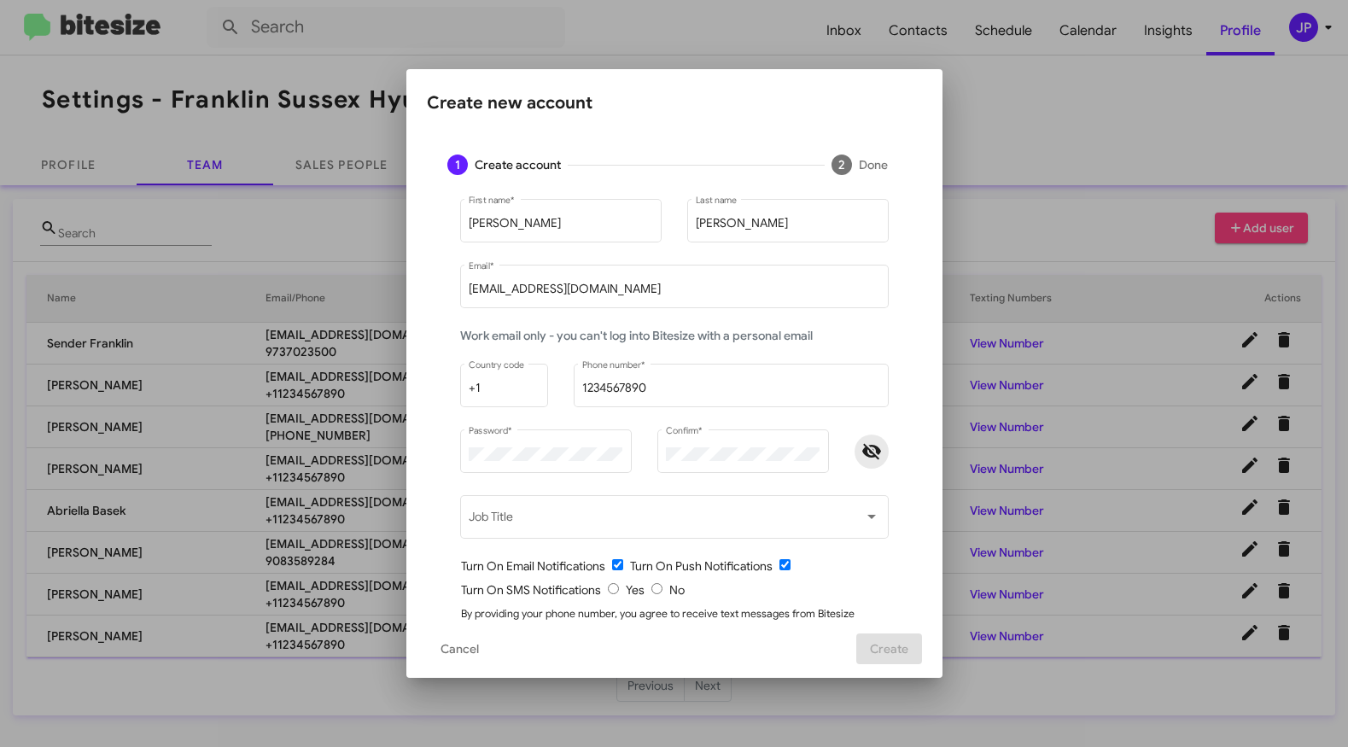
click at [872, 453] on icon "Hide password" at bounding box center [871, 451] width 20 height 20
click at [651, 592] on input "radio" at bounding box center [656, 588] width 11 height 11
radio input "true"
click at [885, 580] on form "Craig First name * Molfetto Last name cmolfetto@nielsenautos.com Email * Work e…" at bounding box center [674, 434] width 454 height 478
click at [880, 651] on span "Create" at bounding box center [889, 648] width 38 height 31
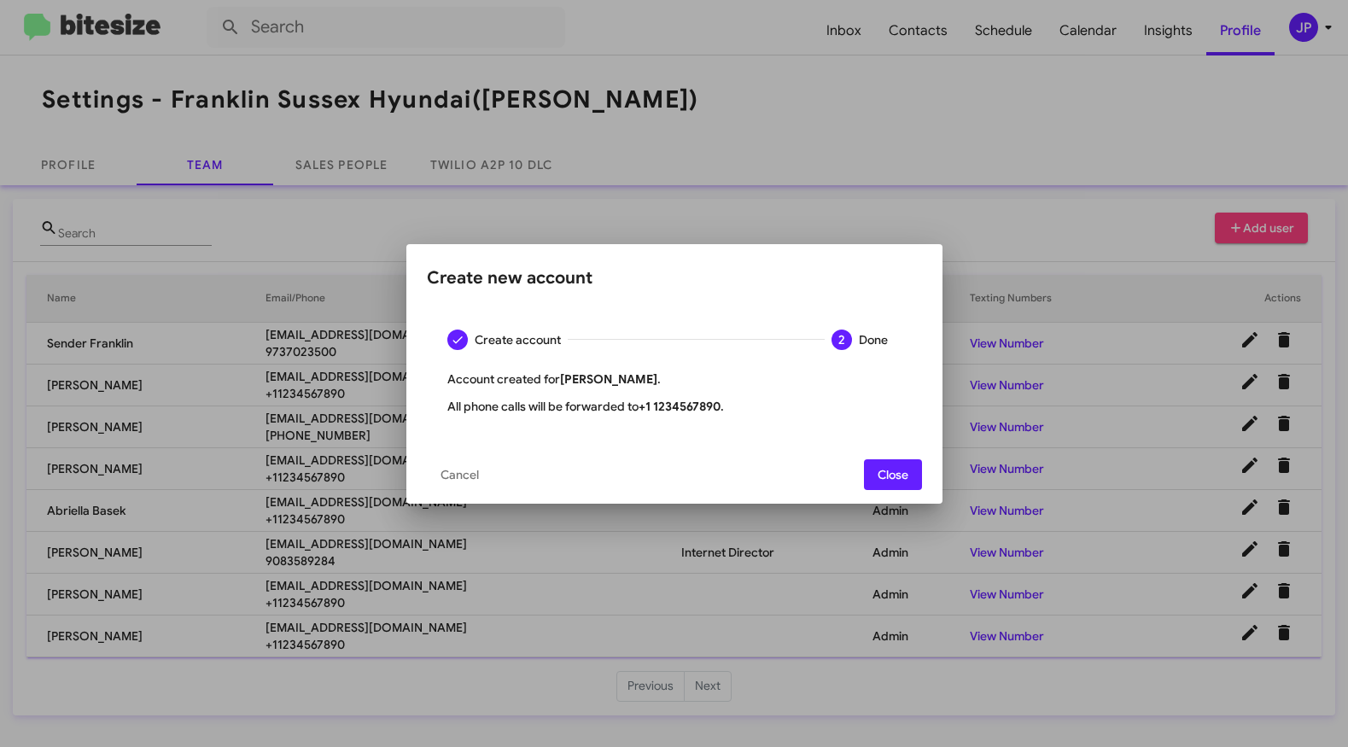
click at [853, 179] on div at bounding box center [674, 373] width 1348 height 747
click at [889, 477] on span "Close" at bounding box center [892, 474] width 31 height 31
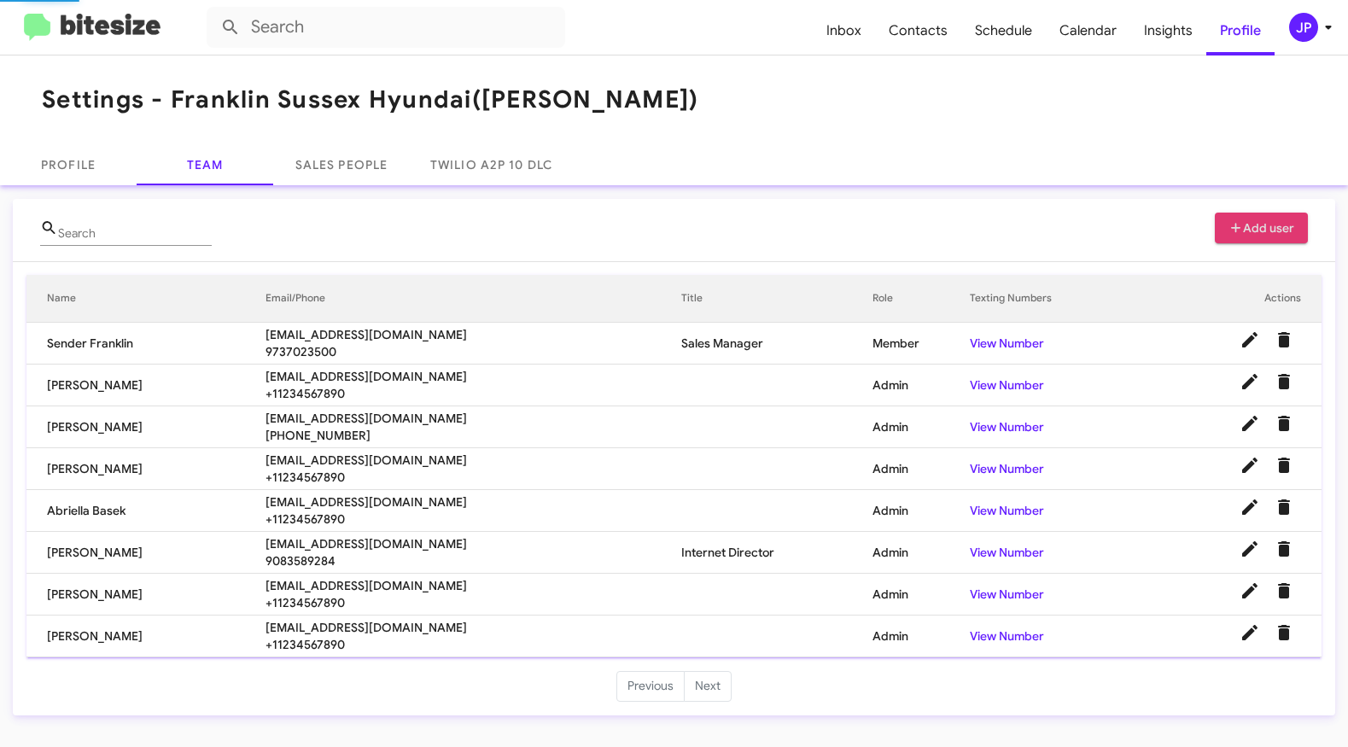
drag, startPoint x: 840, startPoint y: 144, endPoint x: 225, endPoint y: 63, distance: 619.9
click at [832, 147] on div "Profile Team Sales People Twilio A2P 10 DLC" at bounding box center [674, 164] width 1348 height 41
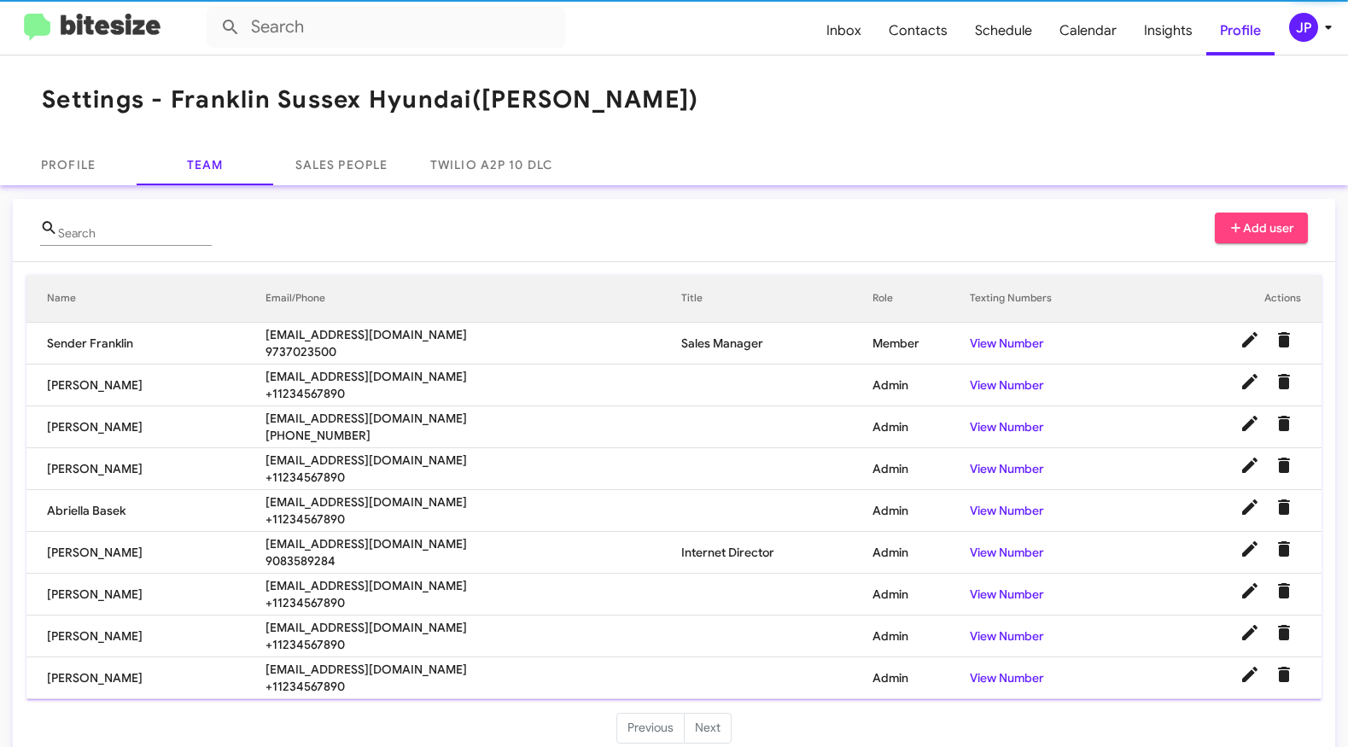
click at [137, 30] on img at bounding box center [92, 28] width 137 height 28
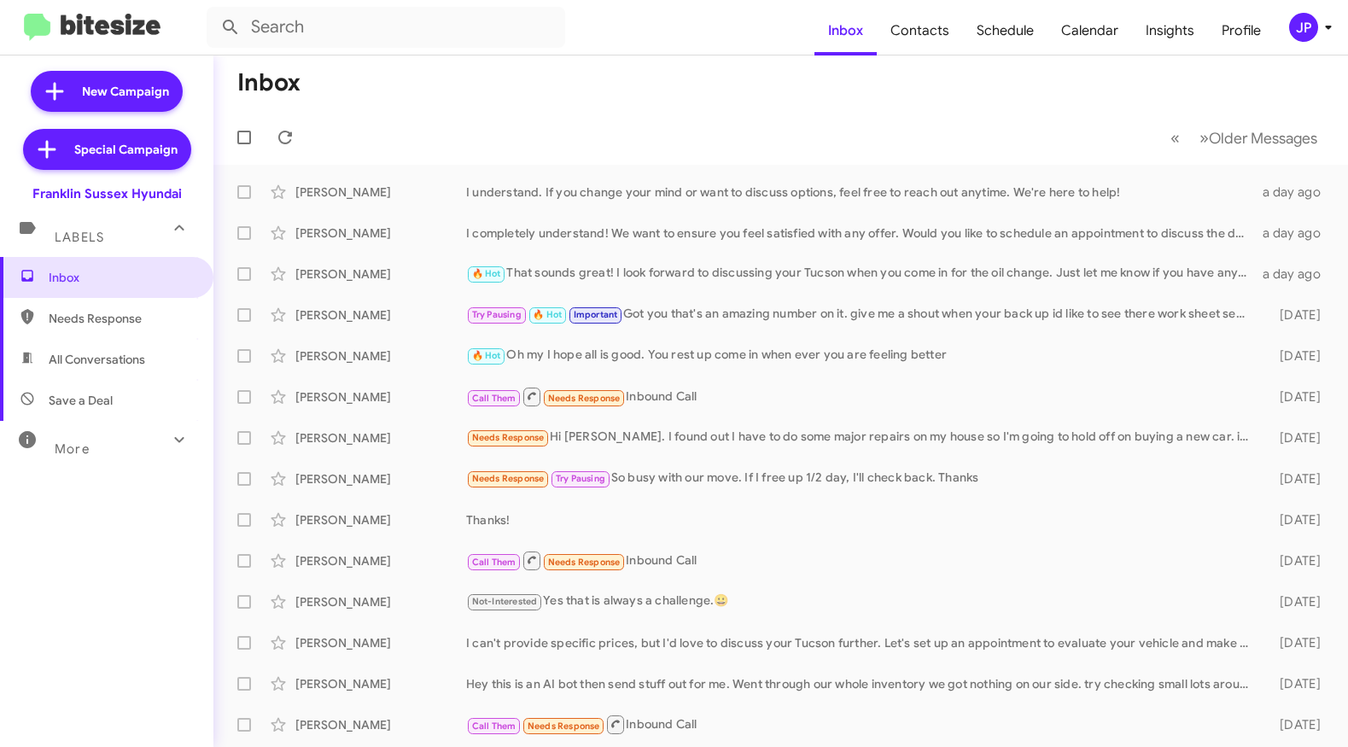
click at [1339, 34] on mat-toolbar "Inbox Contacts Schedule Calendar Insights Profile JP" at bounding box center [674, 27] width 1348 height 55
click at [1309, 35] on div "JP" at bounding box center [1303, 27] width 29 height 29
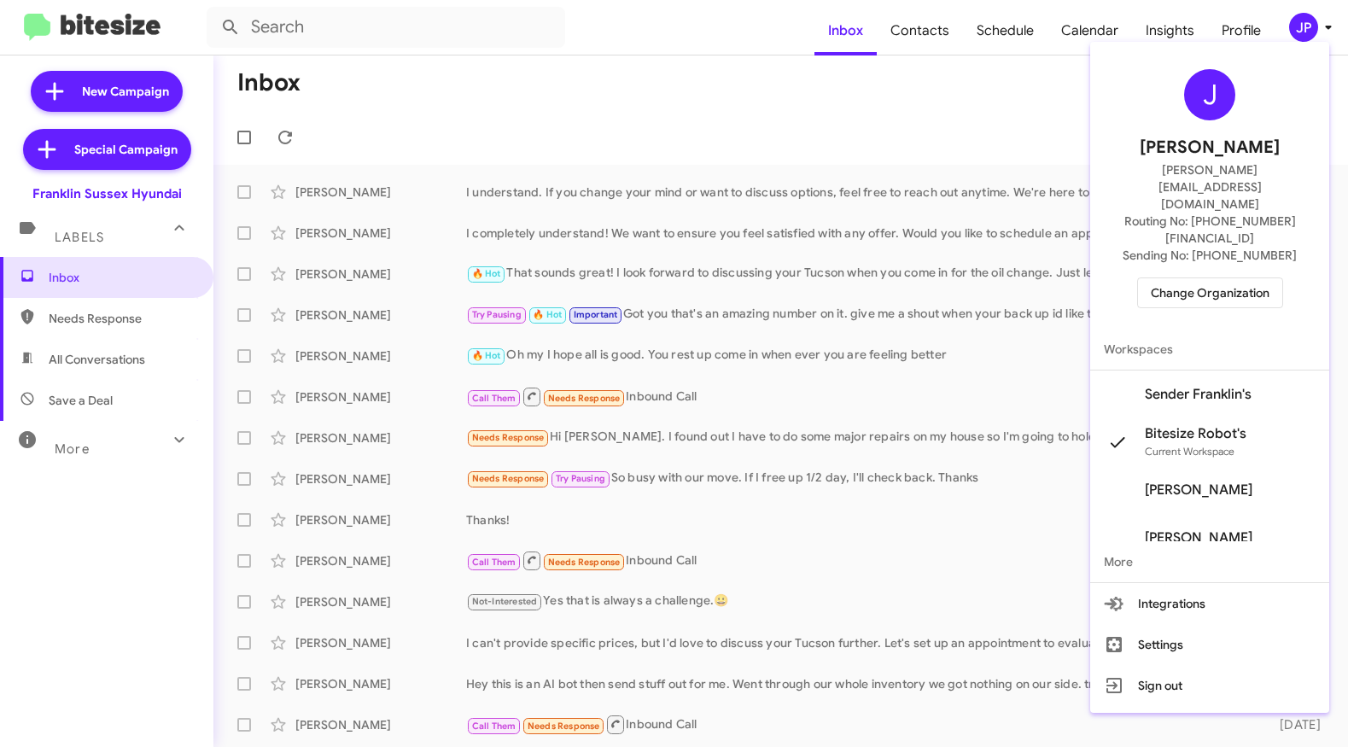
click at [1283, 277] on button "Change Organization" at bounding box center [1210, 292] width 146 height 31
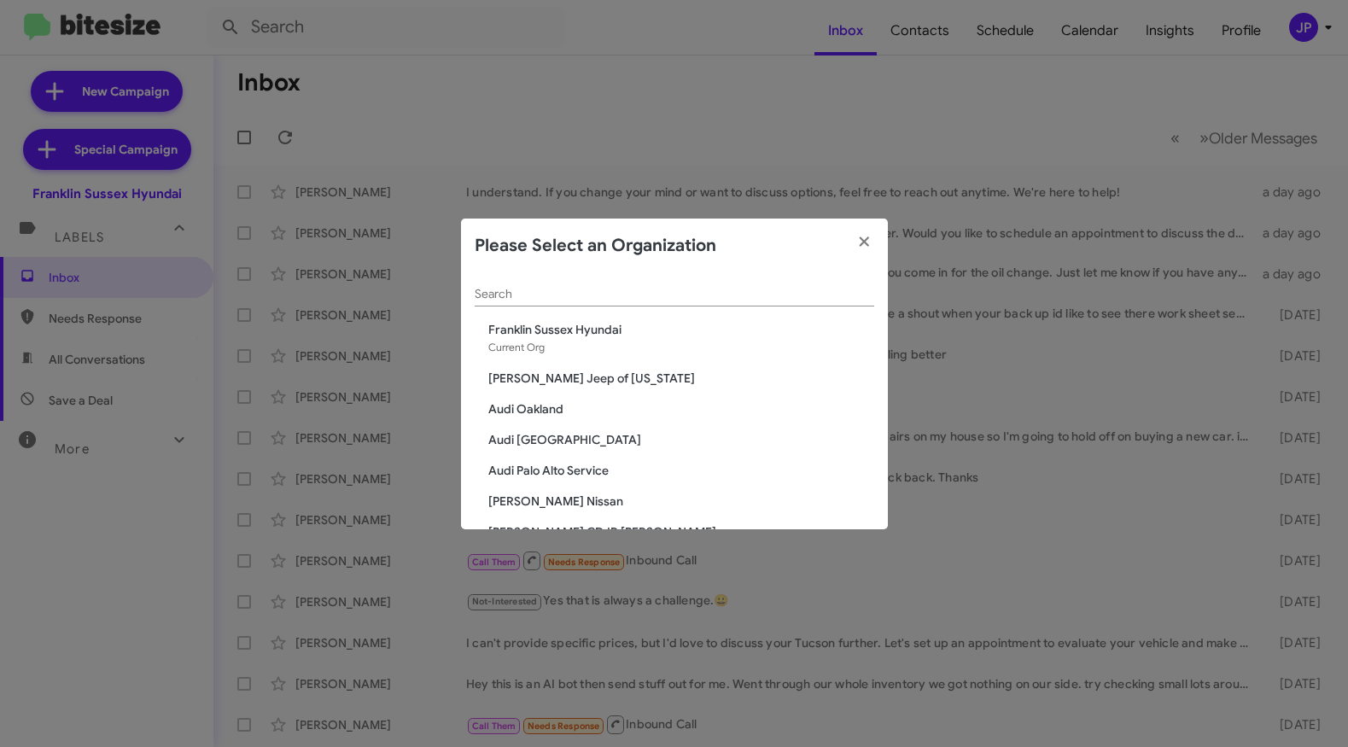
click at [714, 300] on input "Search" at bounding box center [674, 295] width 399 height 14
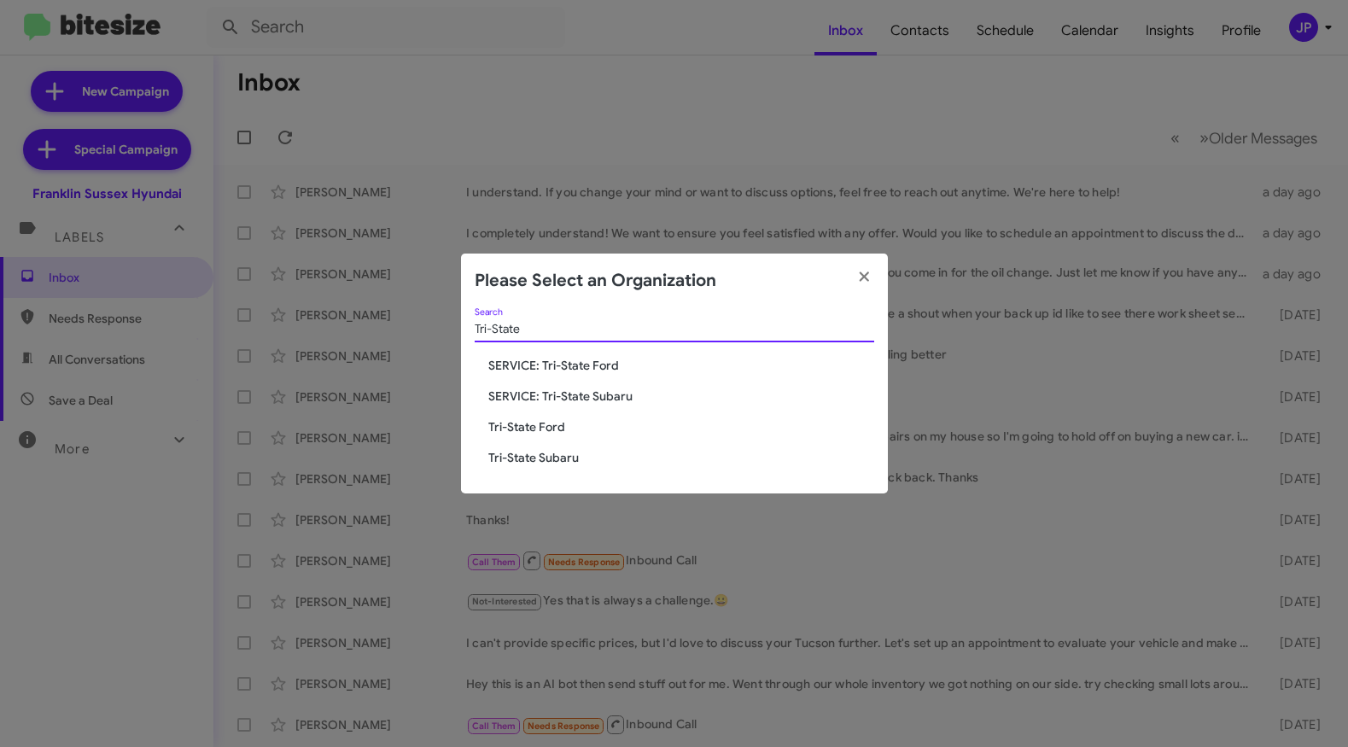
type input "Tri-State"
click at [553, 419] on span "Tri-State Ford" at bounding box center [681, 426] width 386 height 17
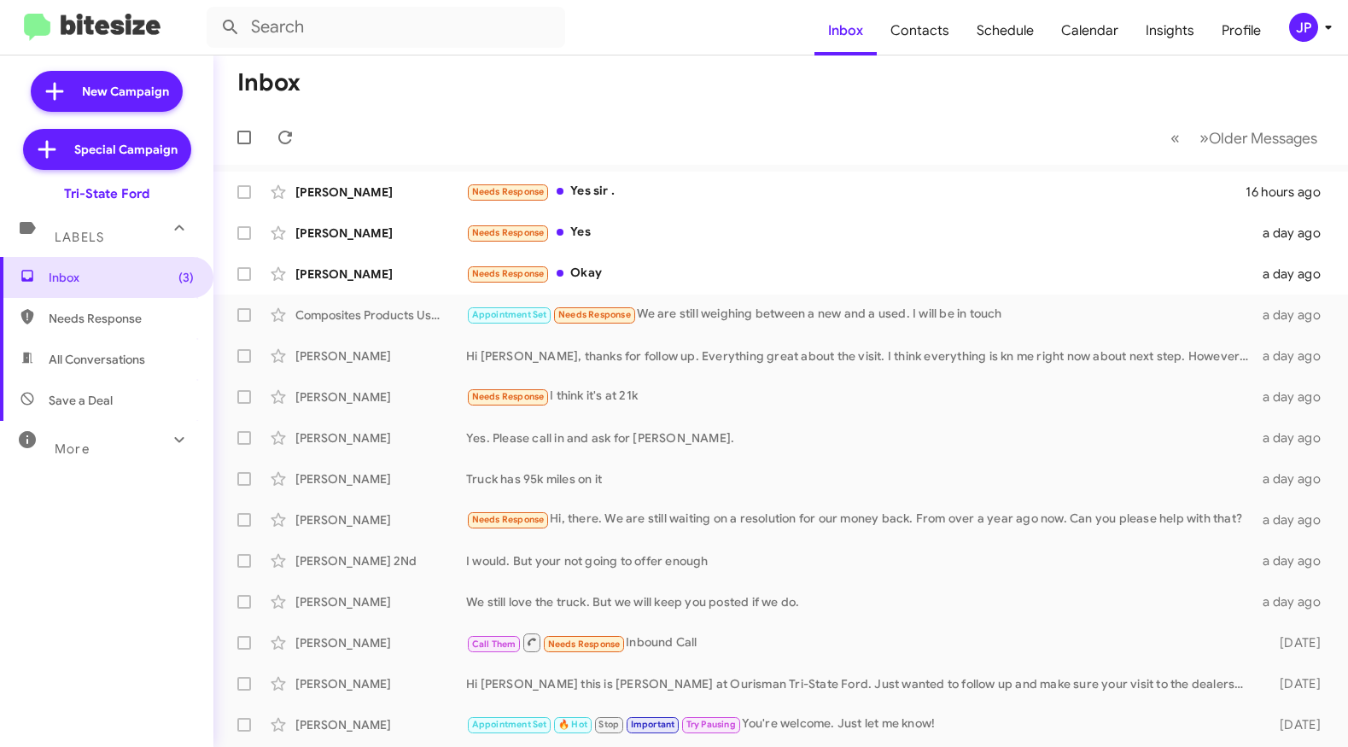
click at [106, 436] on div "More" at bounding box center [90, 442] width 152 height 32
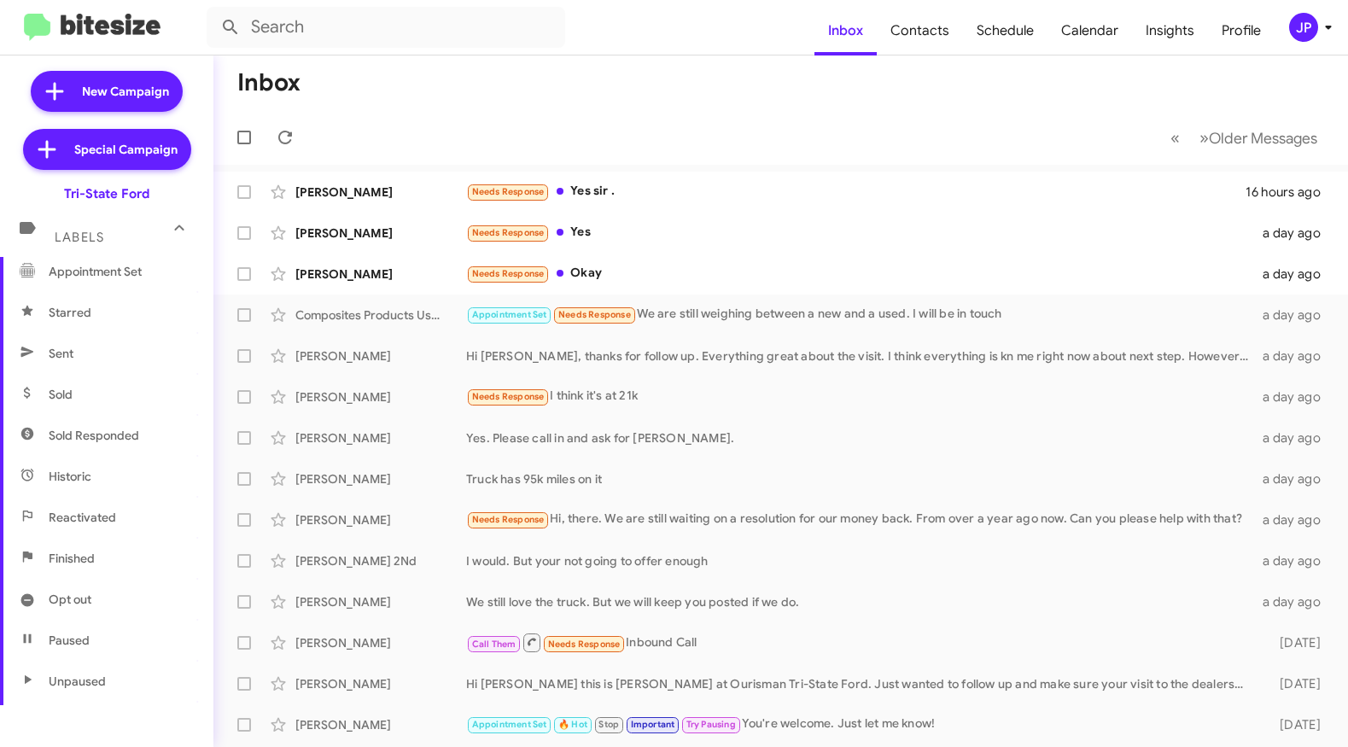
scroll to position [358, 0]
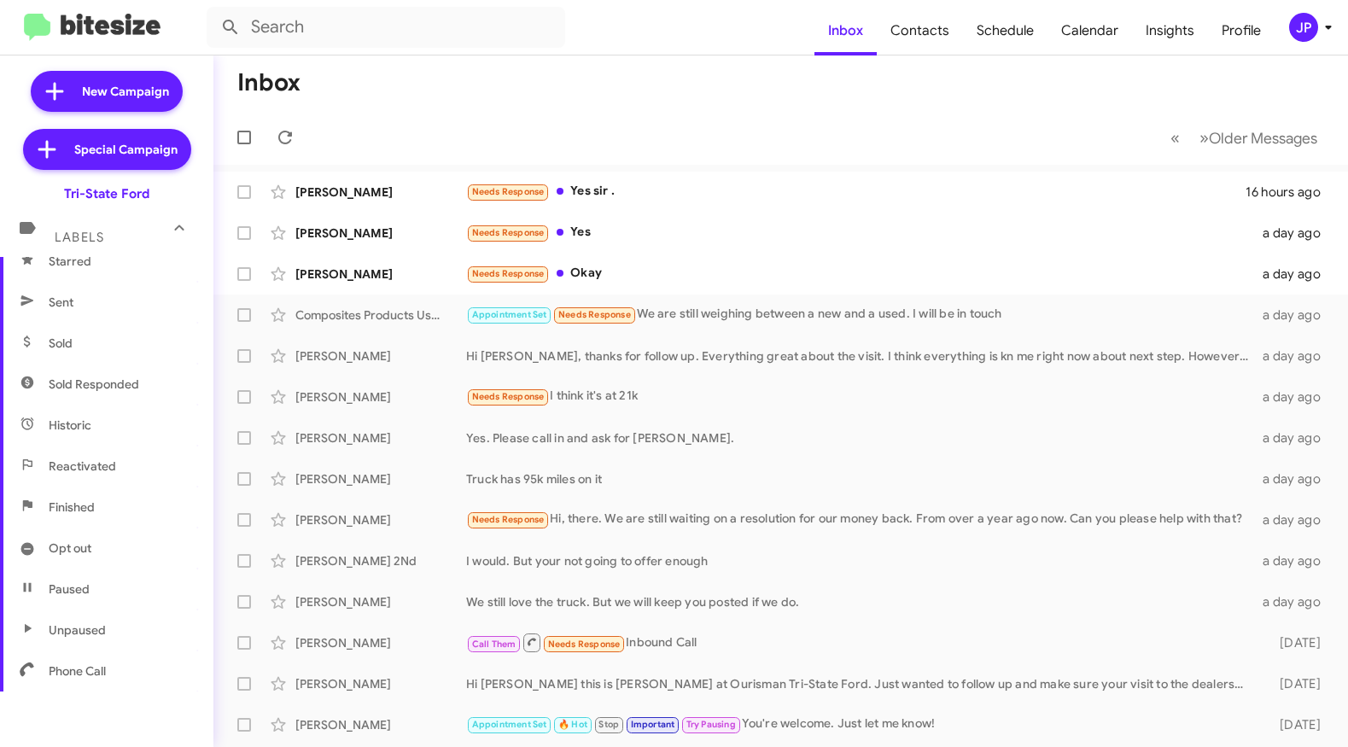
click at [111, 372] on span "Sold Responded" at bounding box center [106, 384] width 213 height 41
type input "in:sold-verified"
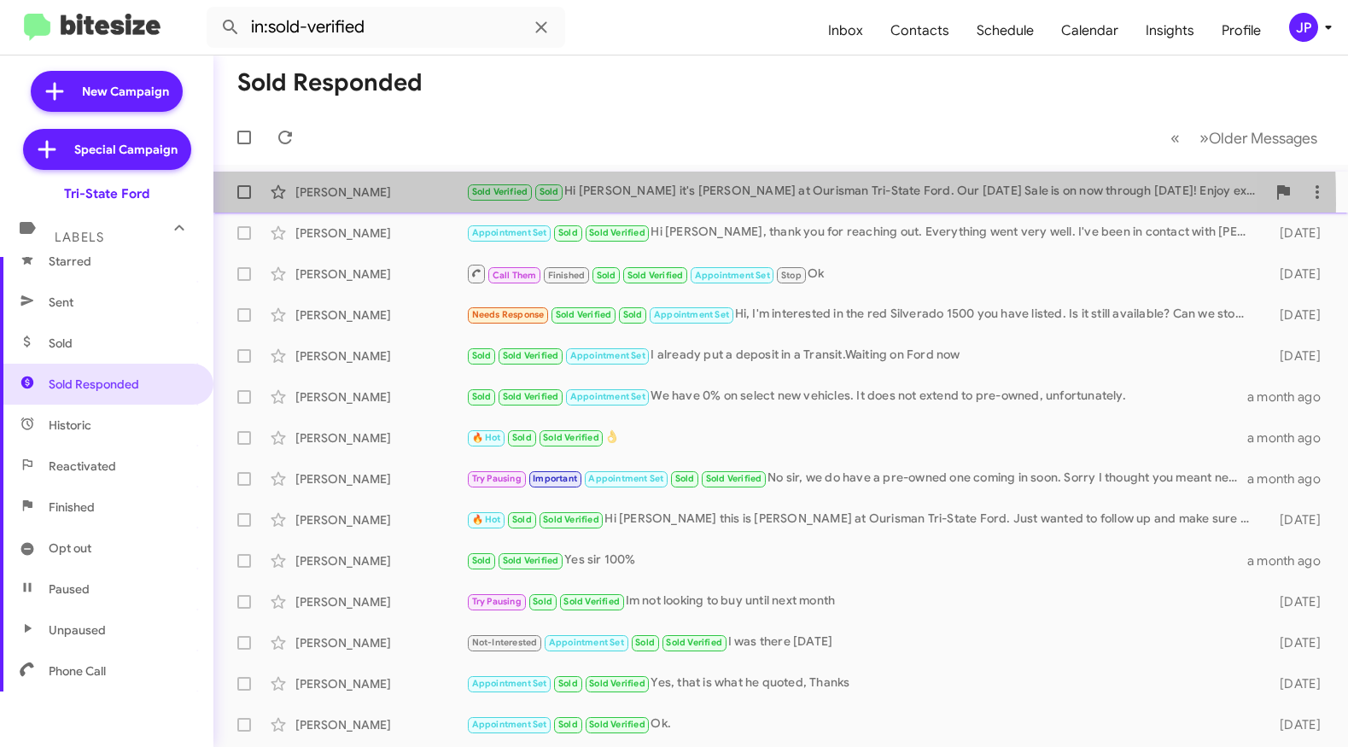
click at [428, 204] on div "Timothy Ramsey Sold Verified Sold Hi Timothy it's Derek Haga at Ourisman Tri-St…" at bounding box center [780, 192] width 1107 height 34
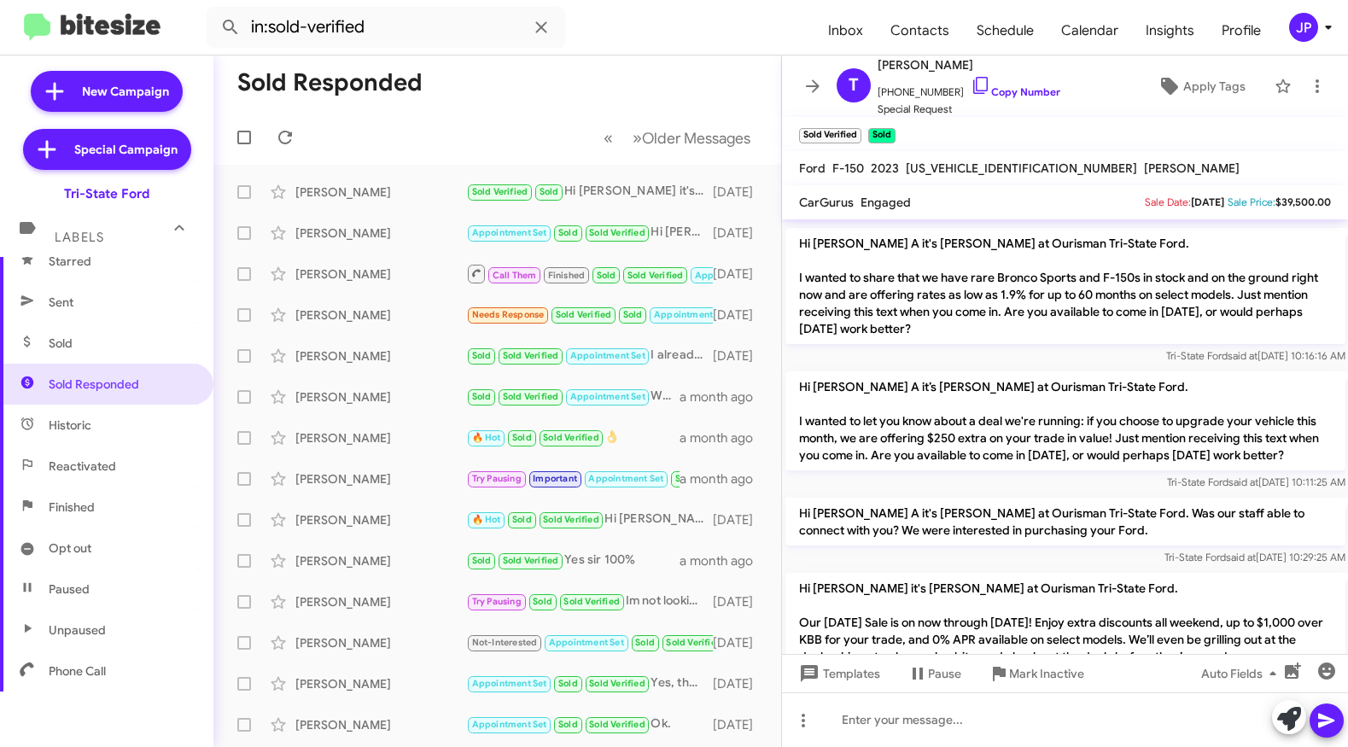
scroll to position [63, 0]
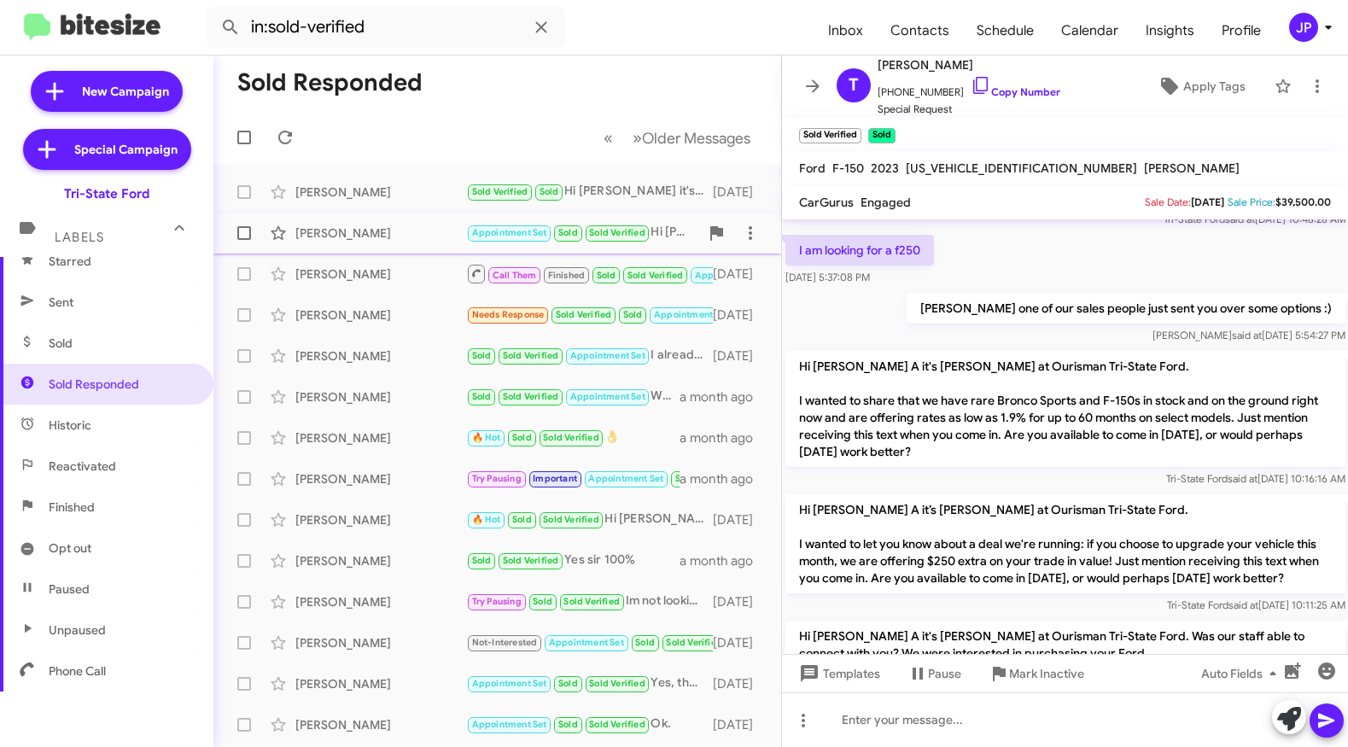
click at [383, 248] on div "Kristine Gawrych Appointment Set Sold Sold Verified Hi Derek, thank you for rea…" at bounding box center [497, 233] width 540 height 34
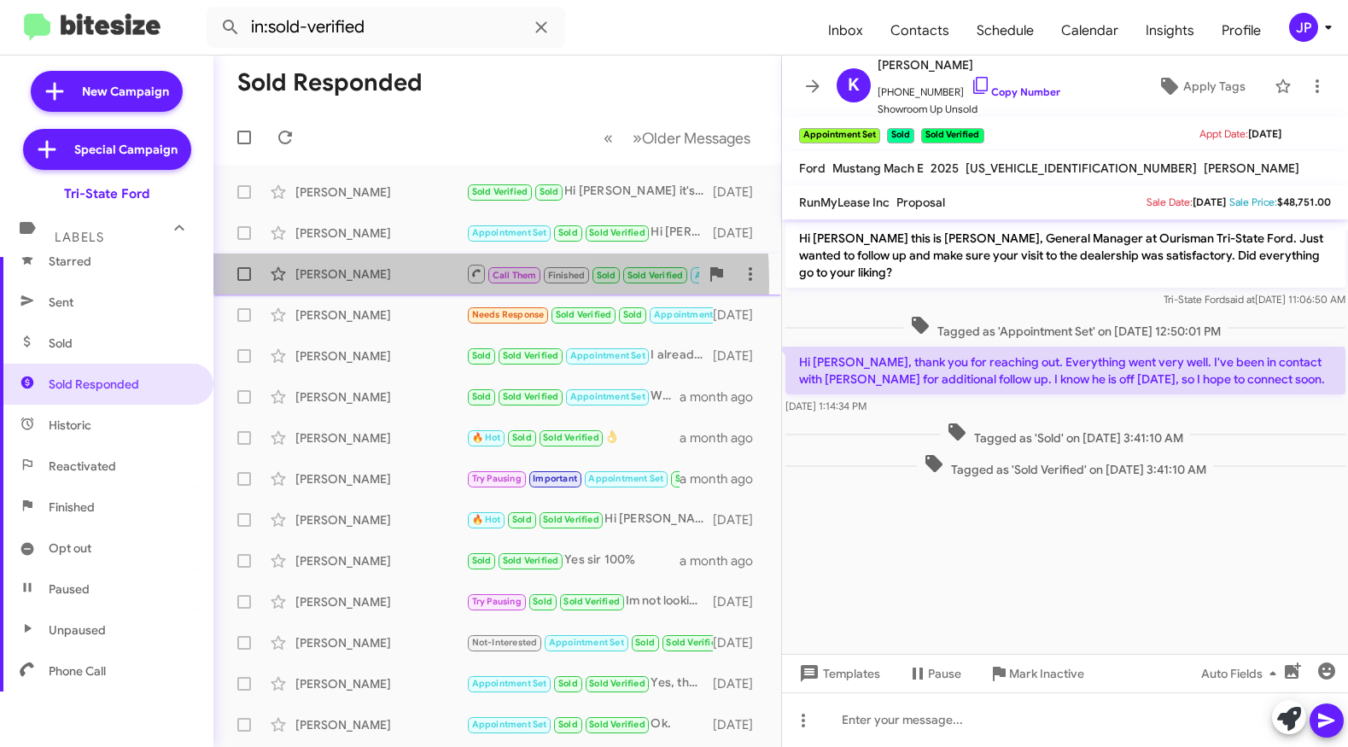
click at [354, 282] on div "Larry Hall" at bounding box center [380, 273] width 171 height 17
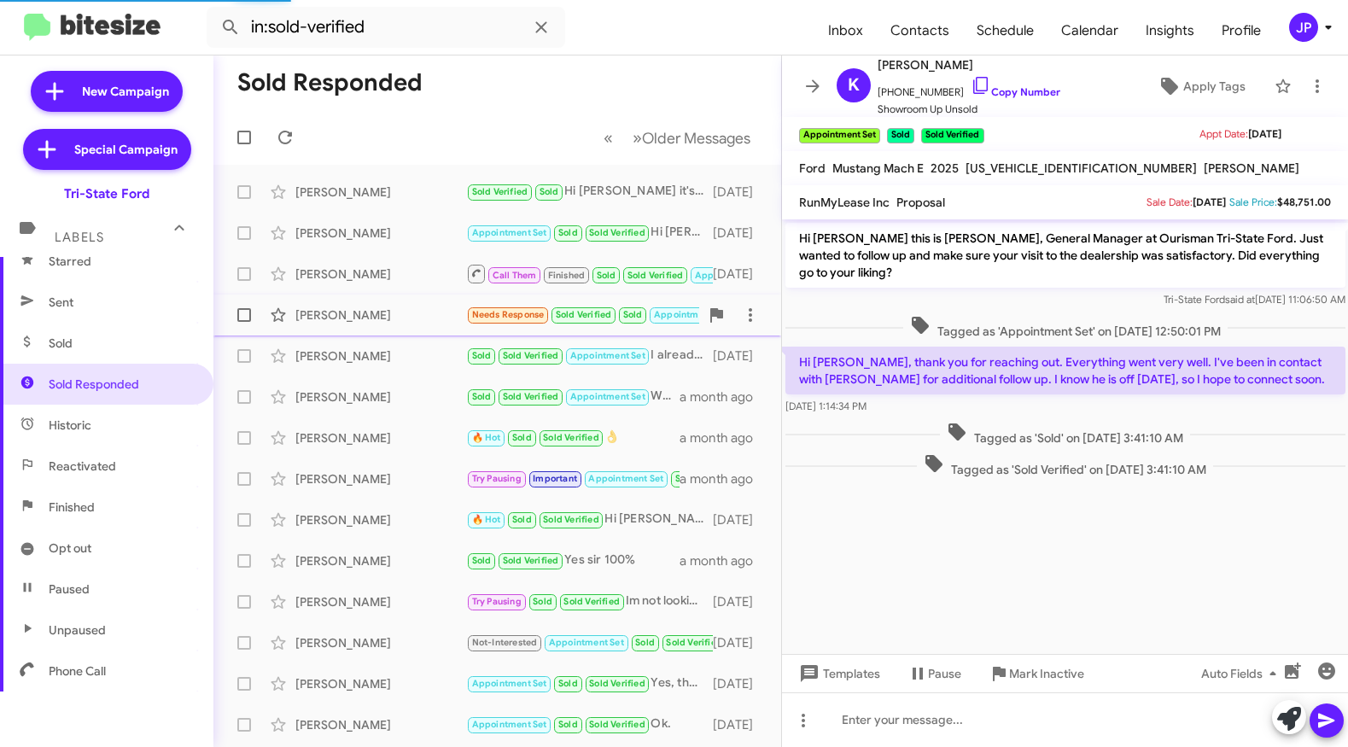
scroll to position [1797, 0]
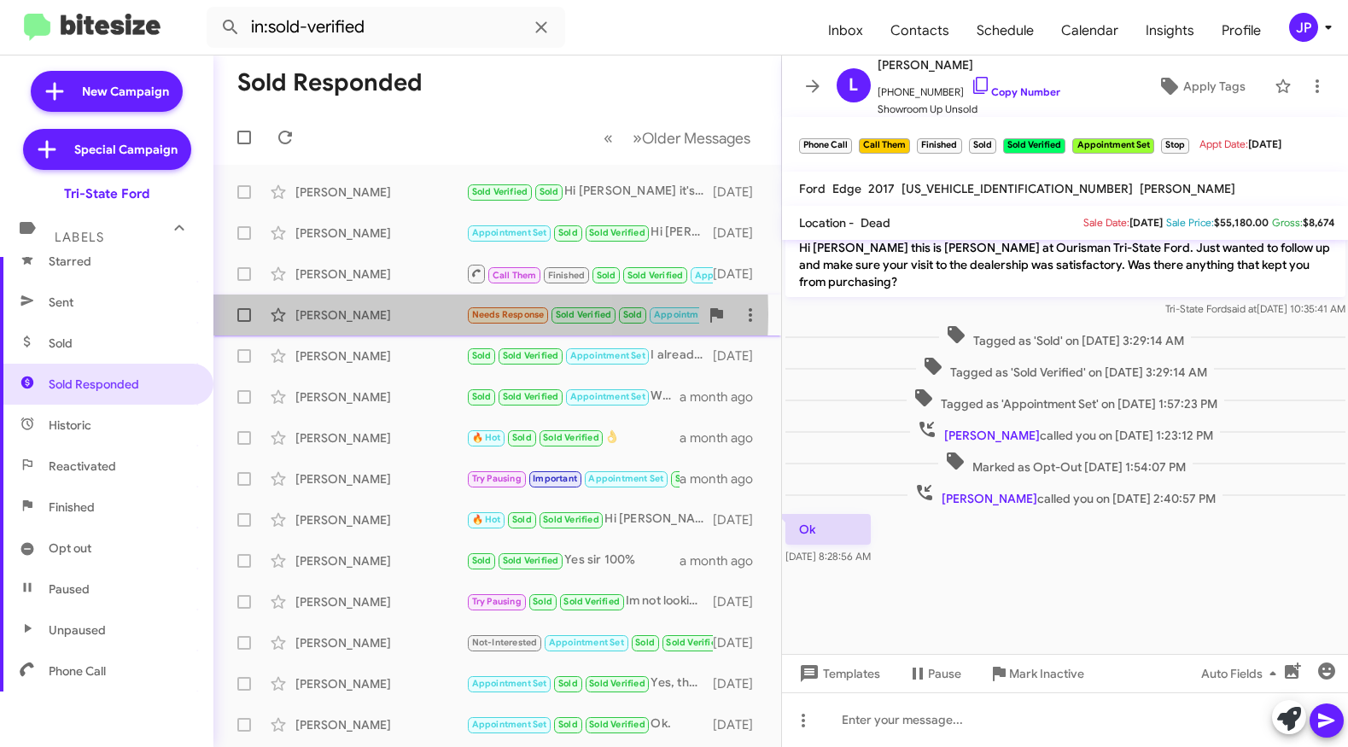
click at [364, 314] on div "Paul Zajac" at bounding box center [380, 314] width 171 height 17
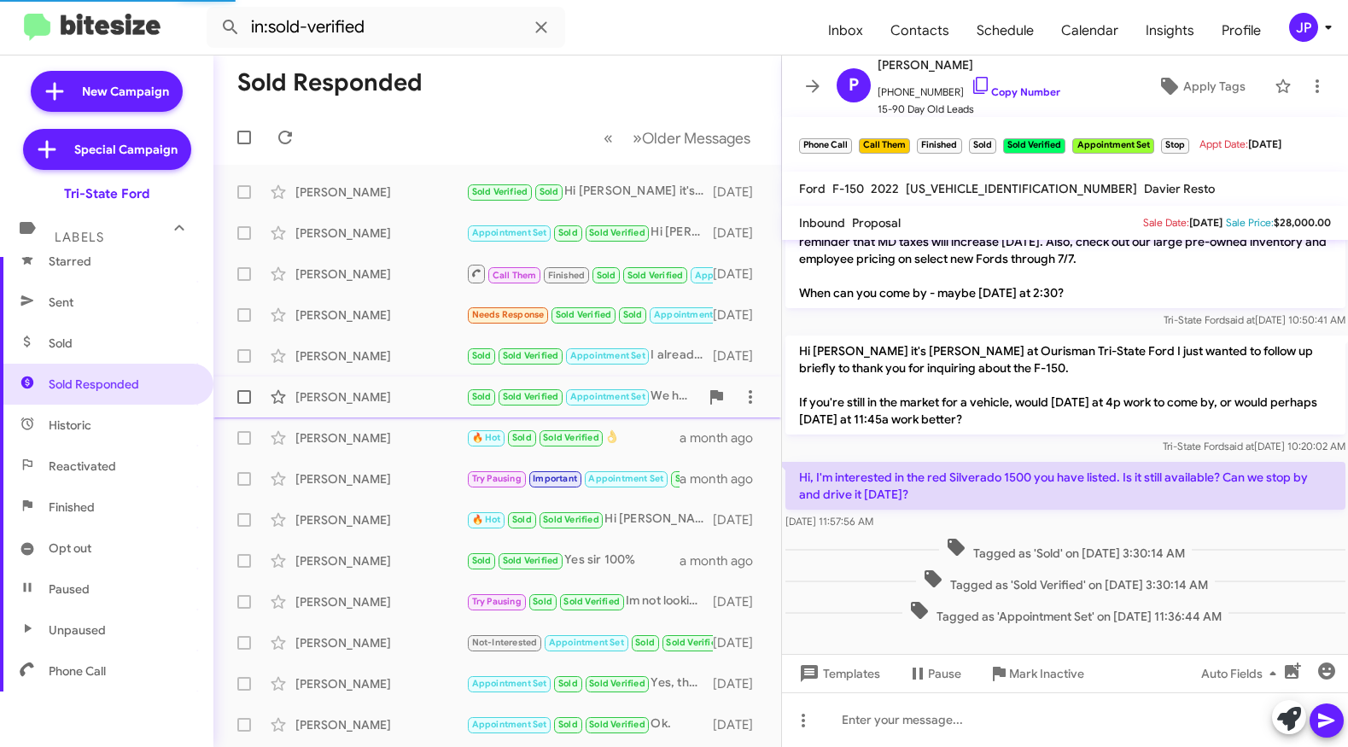
scroll to position [65, 0]
